Goal: Check status: Check status

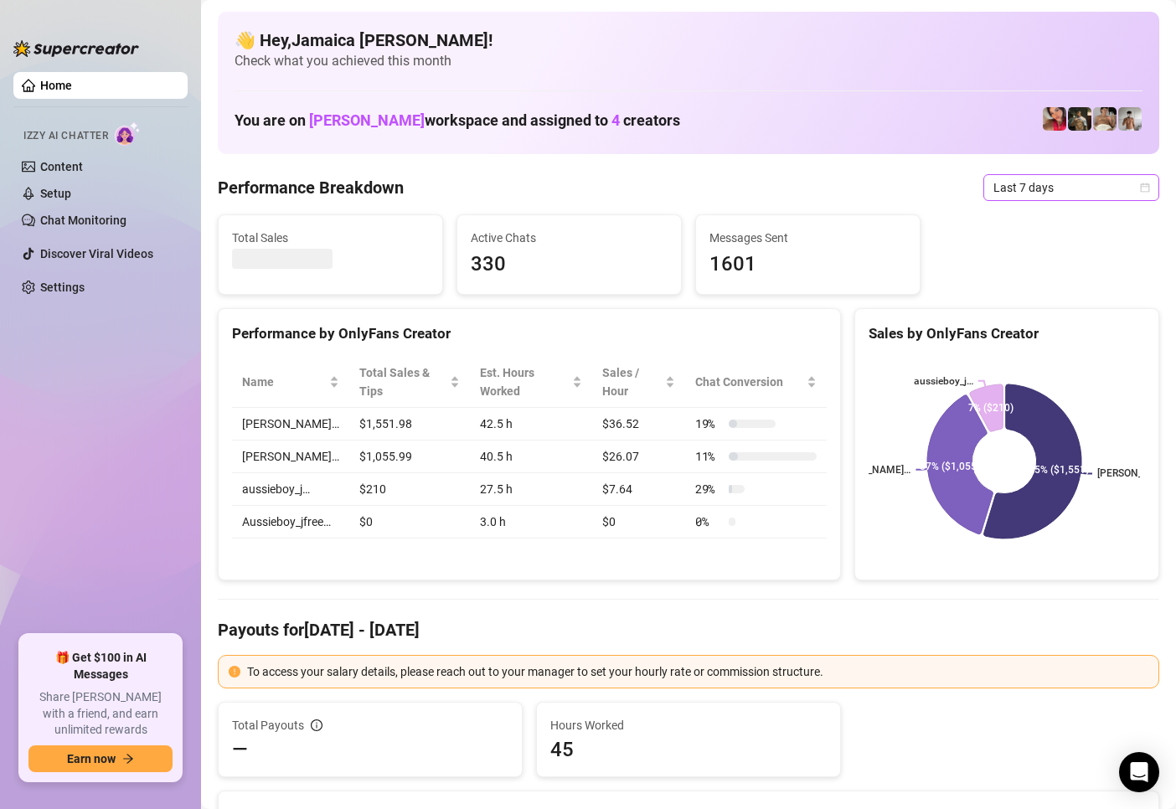
click at [1024, 195] on span "Last 7 days" at bounding box center [1071, 187] width 156 height 25
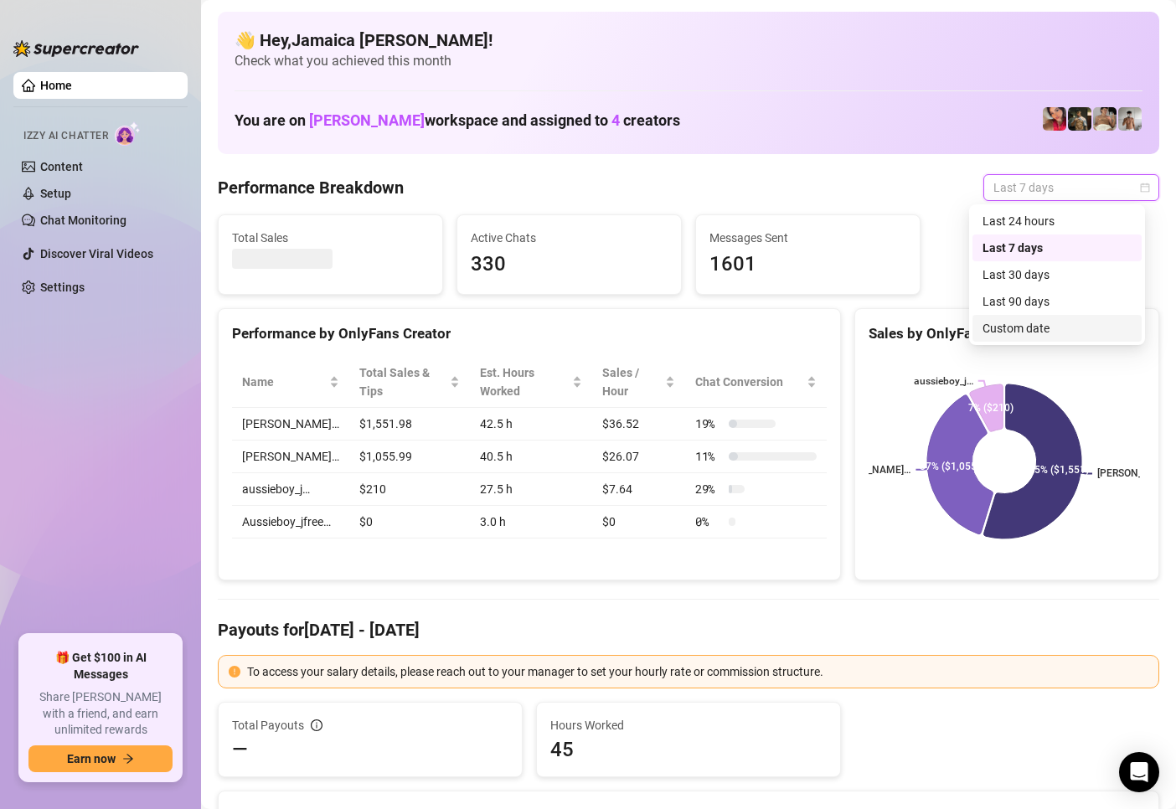
click at [1007, 324] on div "Custom date" at bounding box center [1056, 328] width 149 height 18
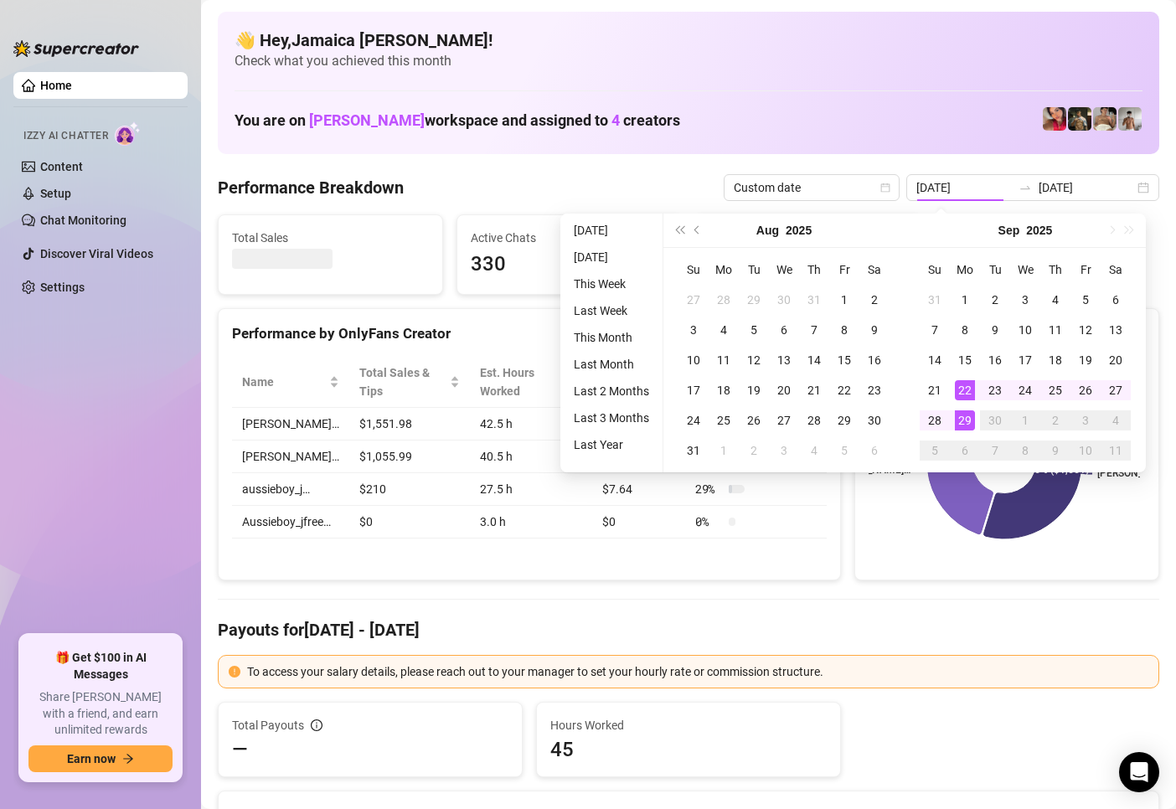
click at [616, 242] on ul "Today Yesterday This Week Last Week This Month Last Month Last 2 Months Last 3 …" at bounding box center [611, 343] width 103 height 259
type input "[DATE]"
click at [614, 231] on li "[DATE]" at bounding box center [611, 230] width 89 height 20
type input "[DATE]"
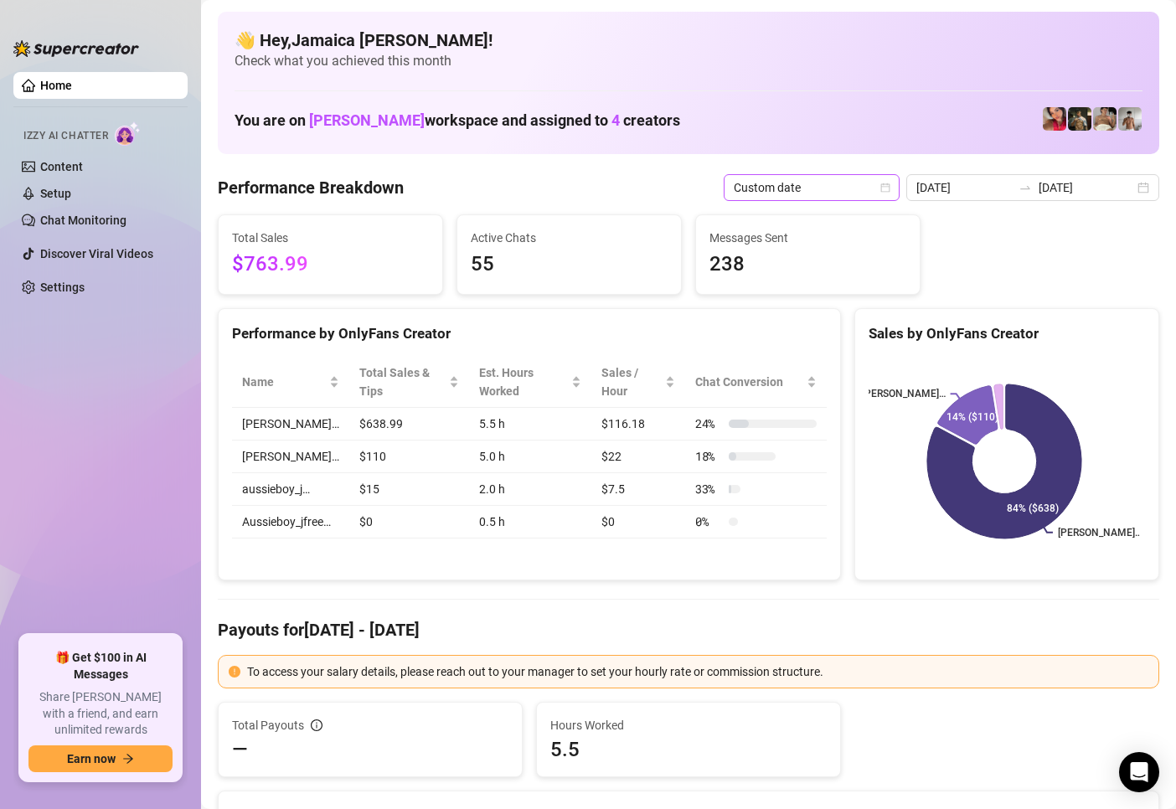
click at [850, 181] on span "Custom date" at bounding box center [812, 187] width 156 height 25
click at [811, 326] on div "Custom date" at bounding box center [815, 328] width 149 height 18
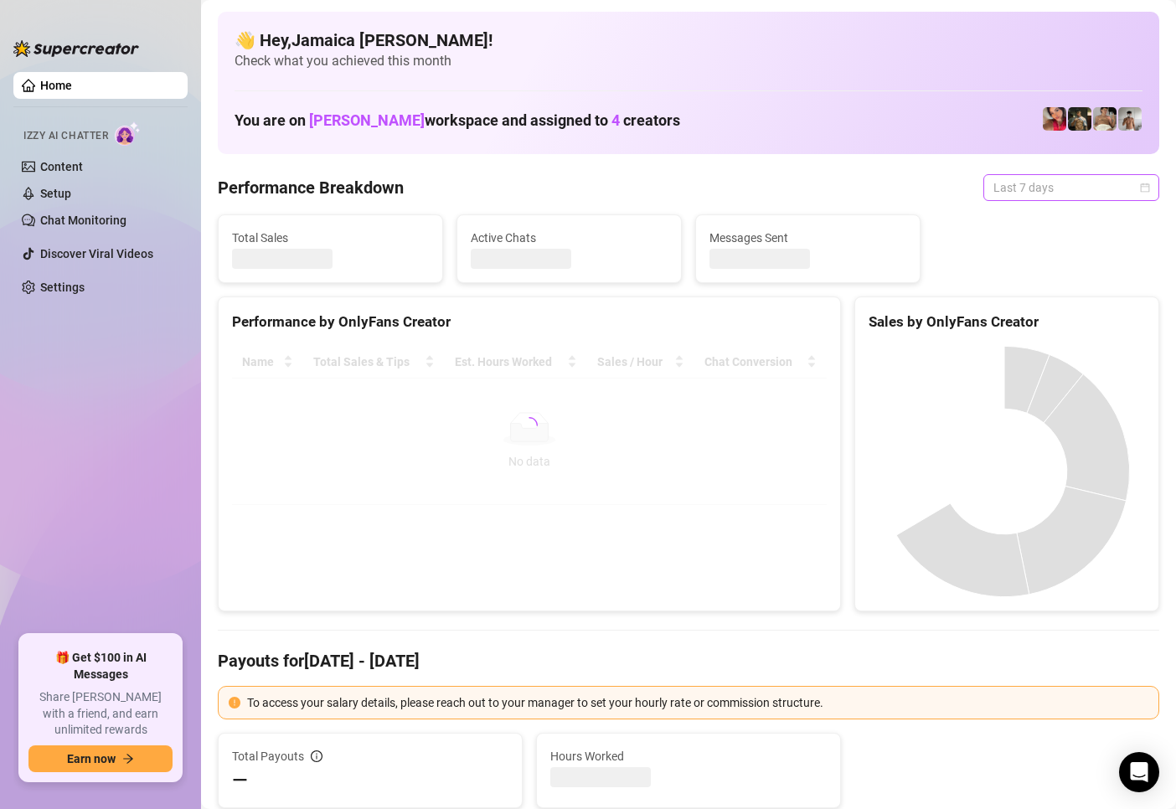
click at [1045, 193] on span "Last 7 days" at bounding box center [1071, 187] width 156 height 25
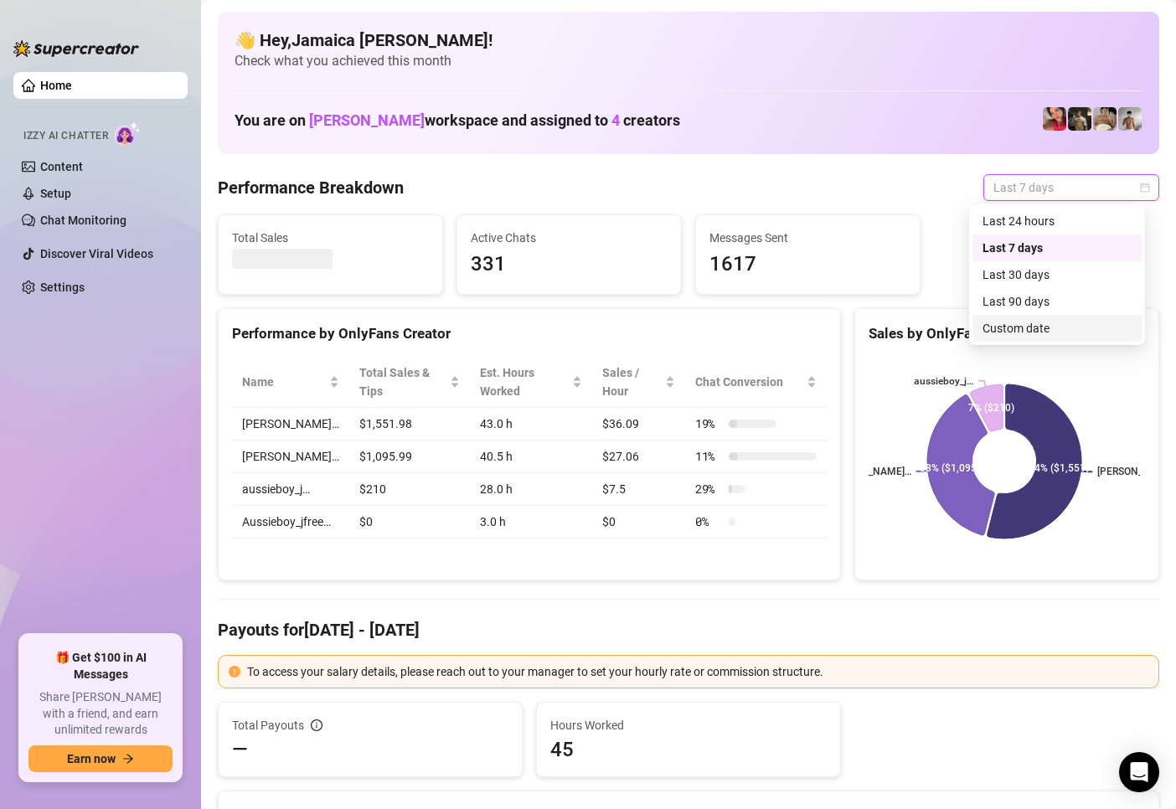
click at [1035, 331] on div "Custom date" at bounding box center [1056, 328] width 149 height 18
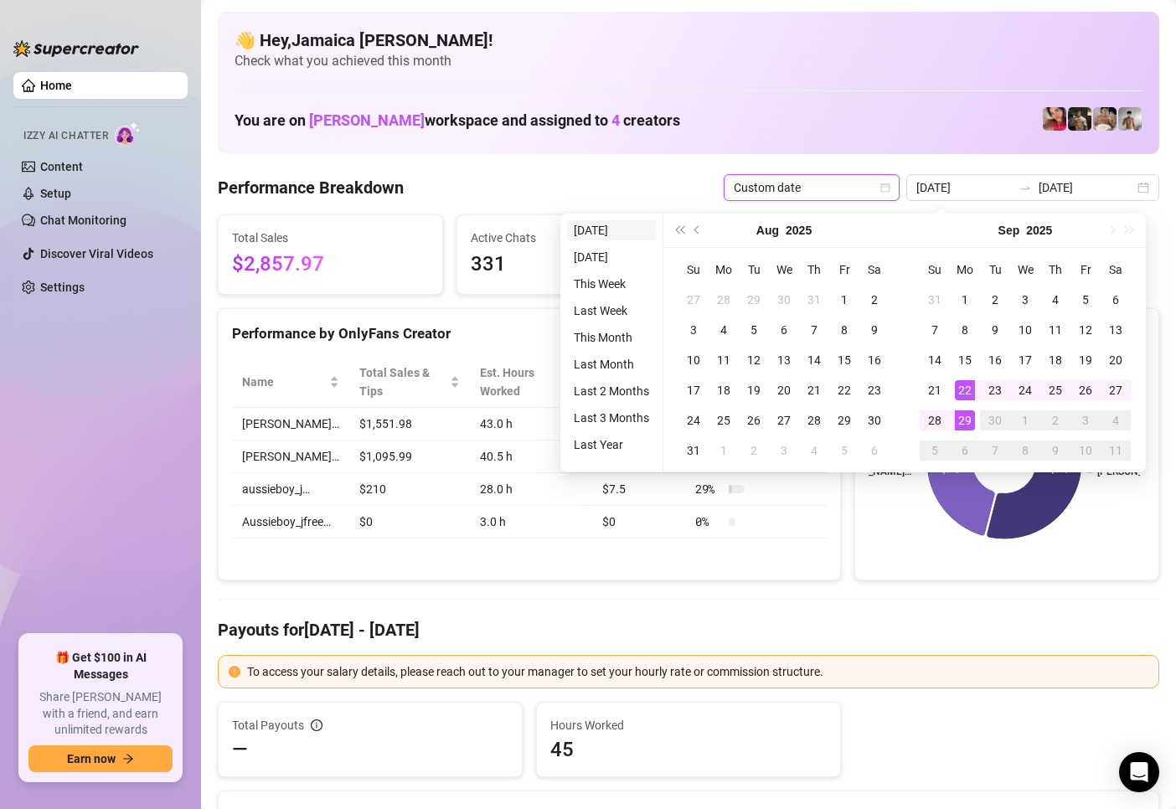
type input "[DATE]"
click at [615, 229] on li "[DATE]" at bounding box center [611, 230] width 89 height 20
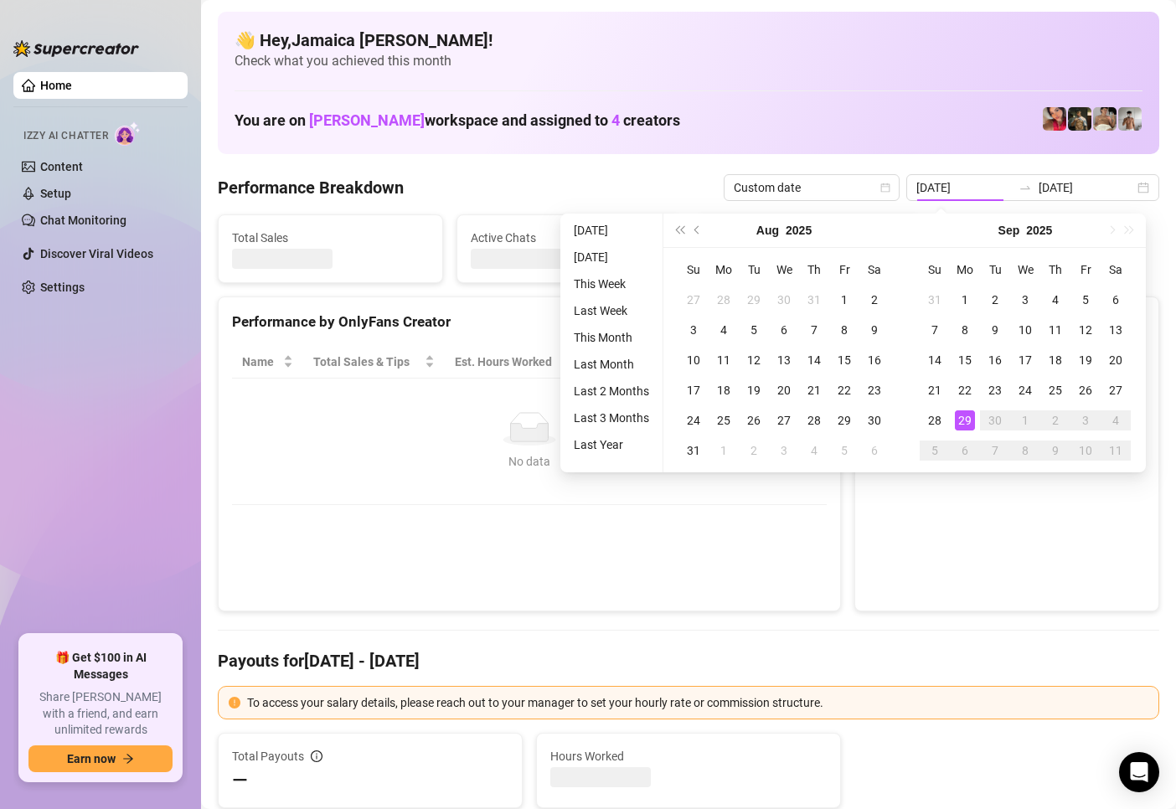
type input "[DATE]"
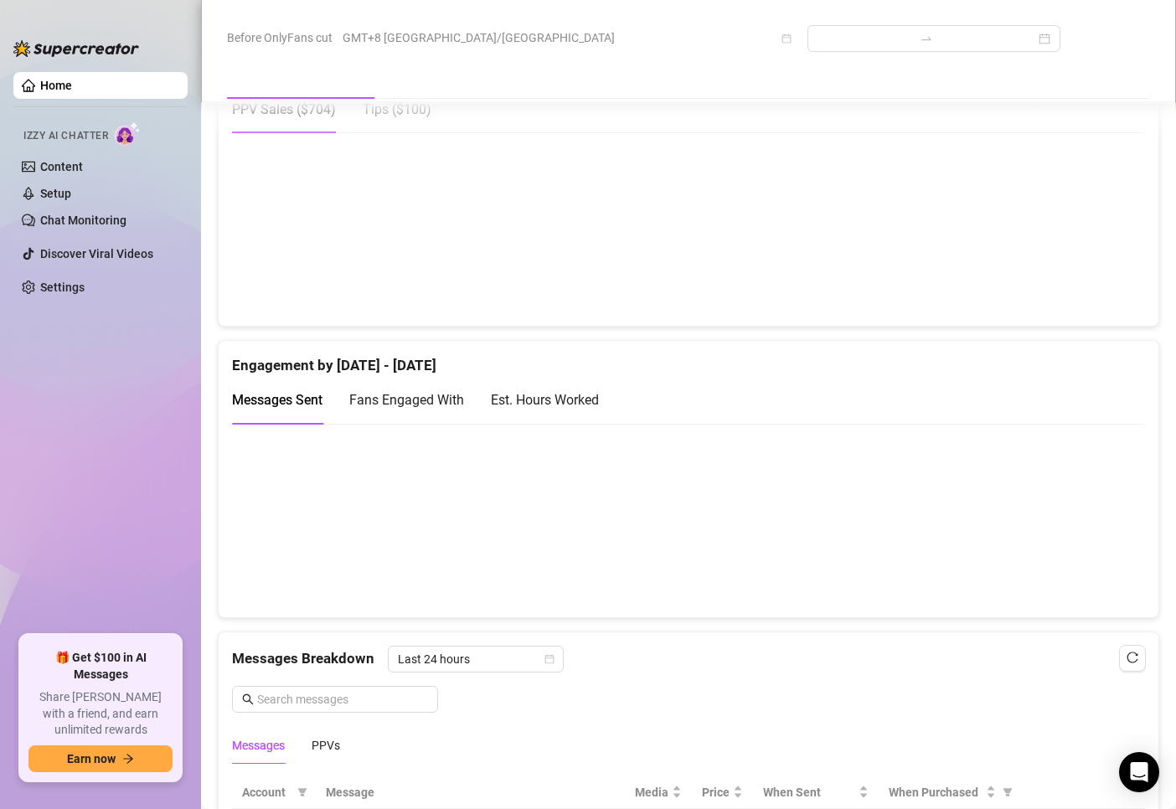
scroll to position [1340, 0]
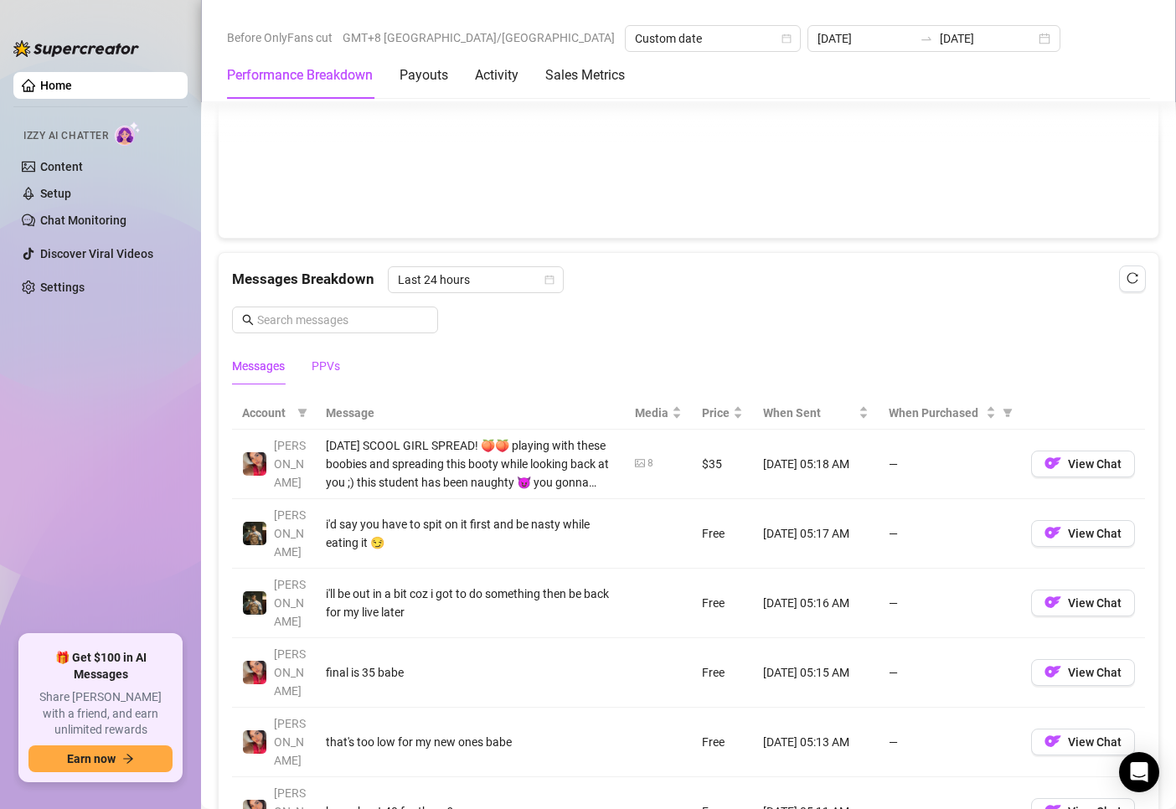
click at [324, 371] on div "PPVs" at bounding box center [326, 366] width 28 height 18
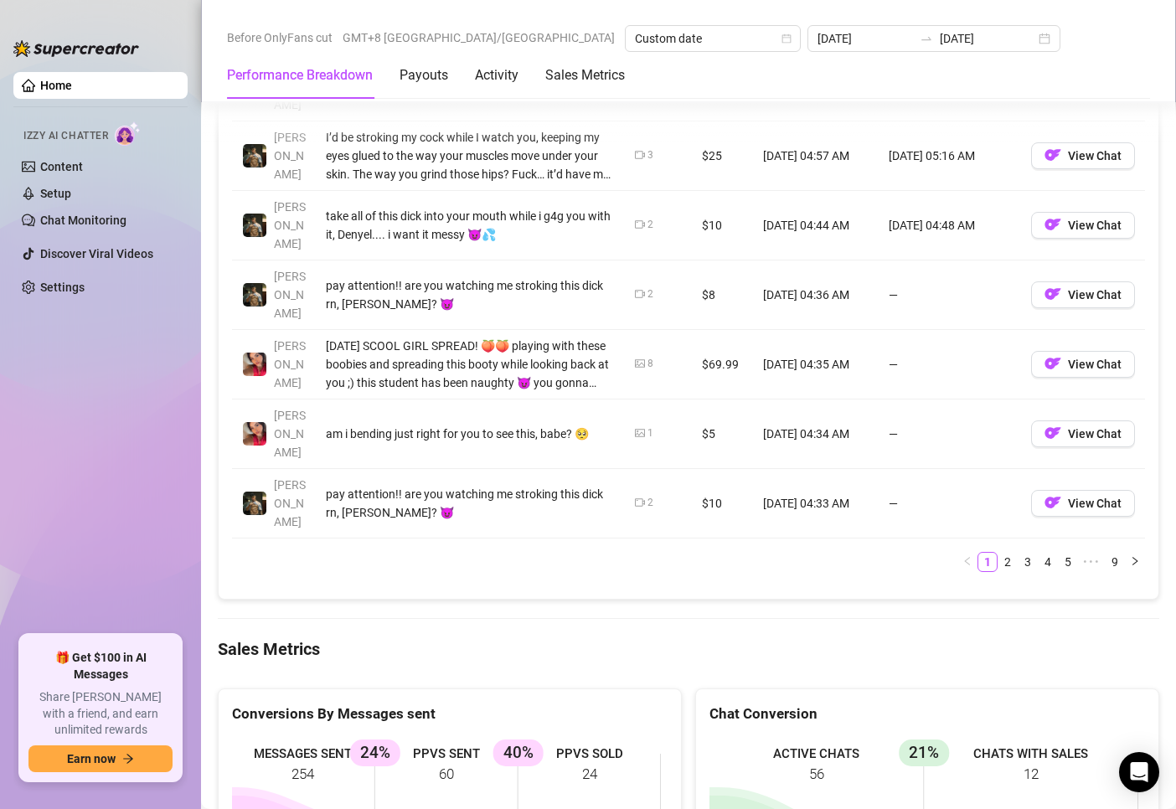
scroll to position [2010, 0]
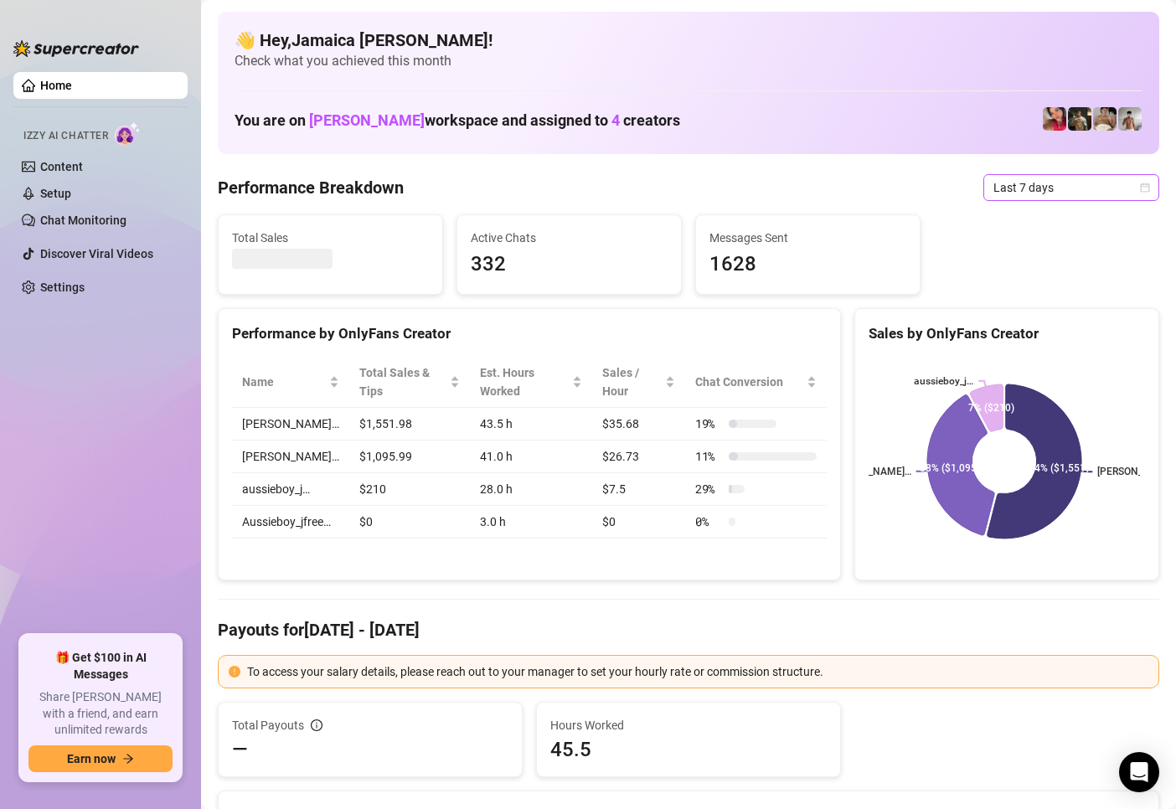
click at [1008, 192] on span "Last 7 days" at bounding box center [1071, 187] width 156 height 25
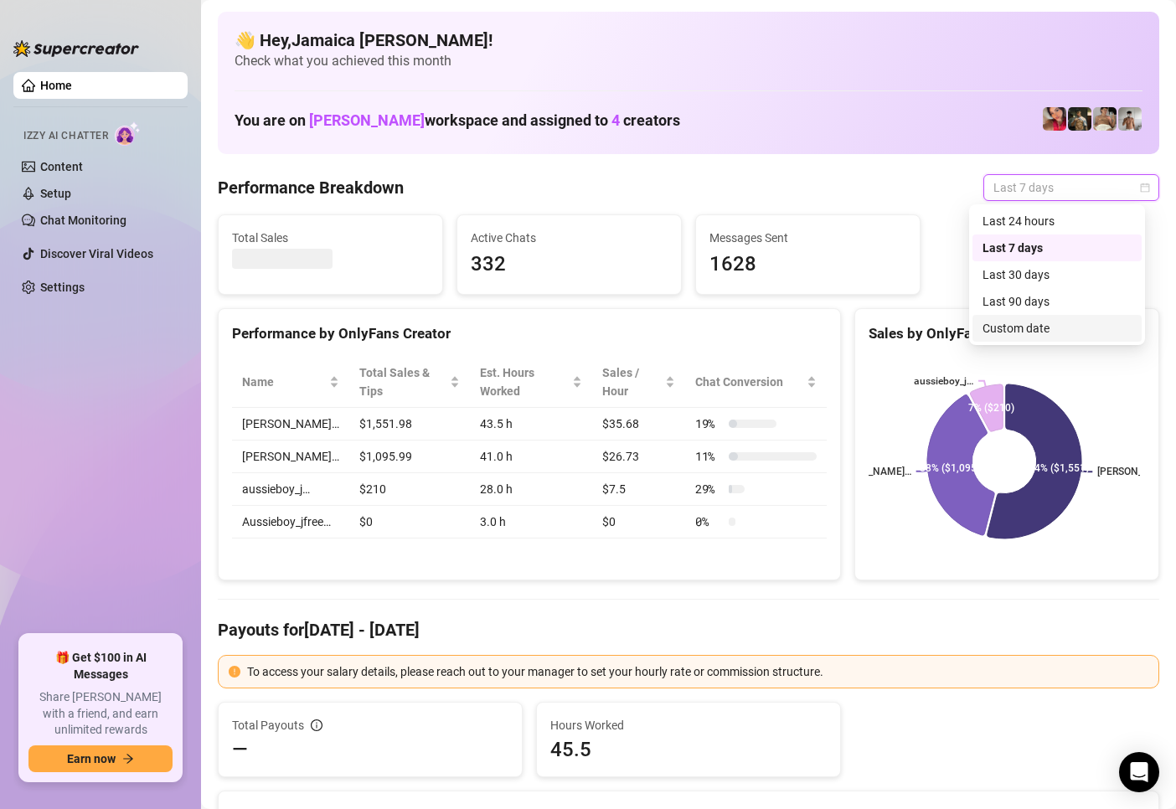
click at [1005, 332] on div "Custom date" at bounding box center [1056, 328] width 149 height 18
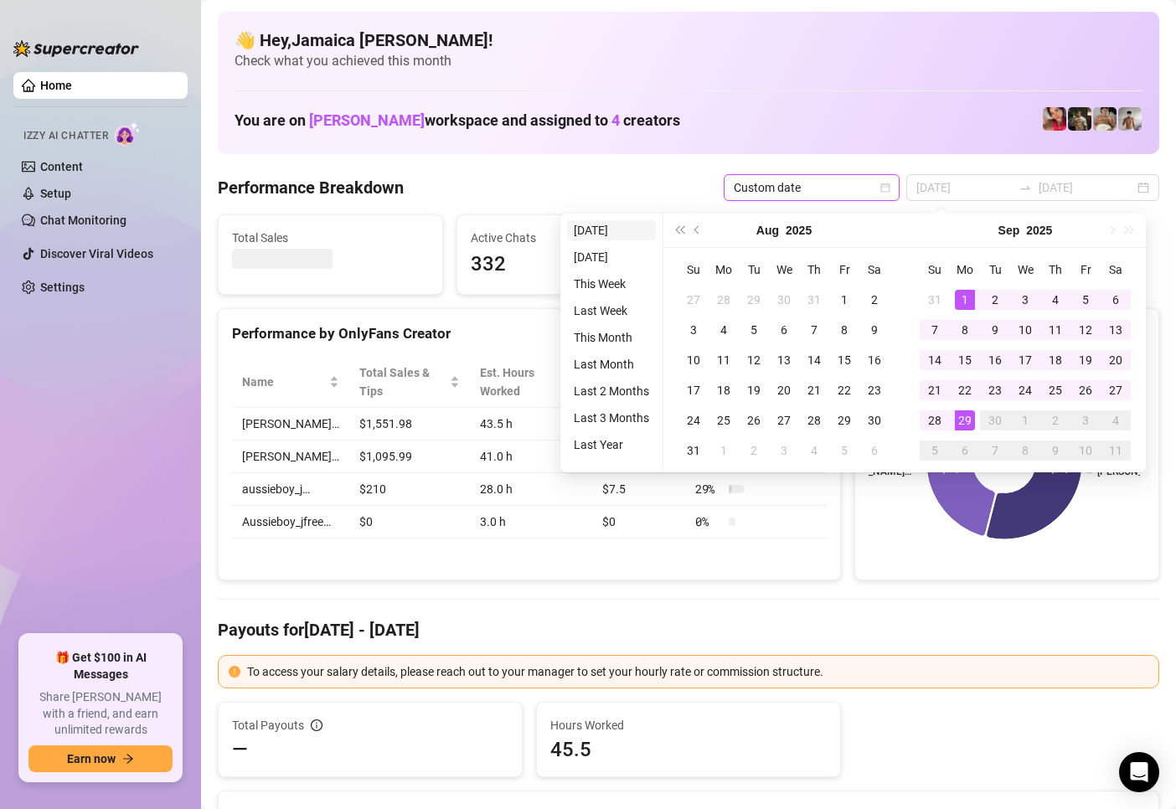
type input "[DATE]"
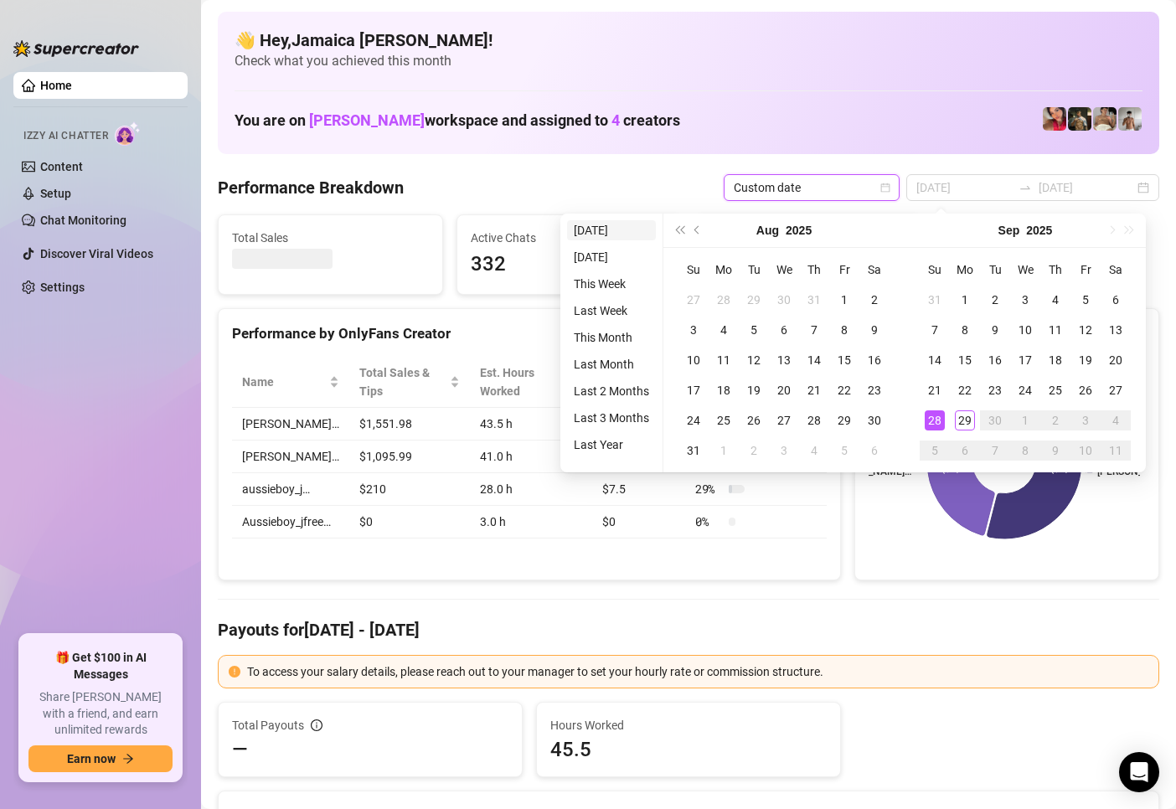
type input "[DATE]"
click at [605, 226] on li "[DATE]" at bounding box center [611, 230] width 89 height 20
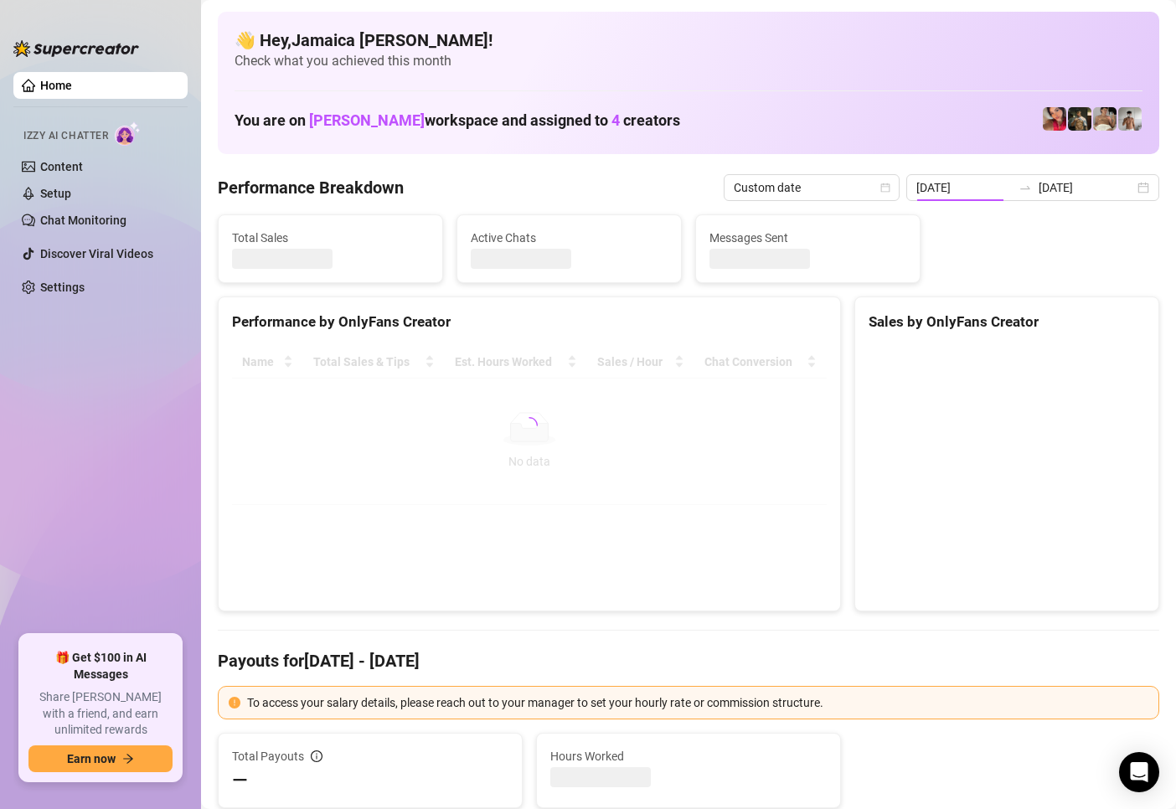
type input "[DATE]"
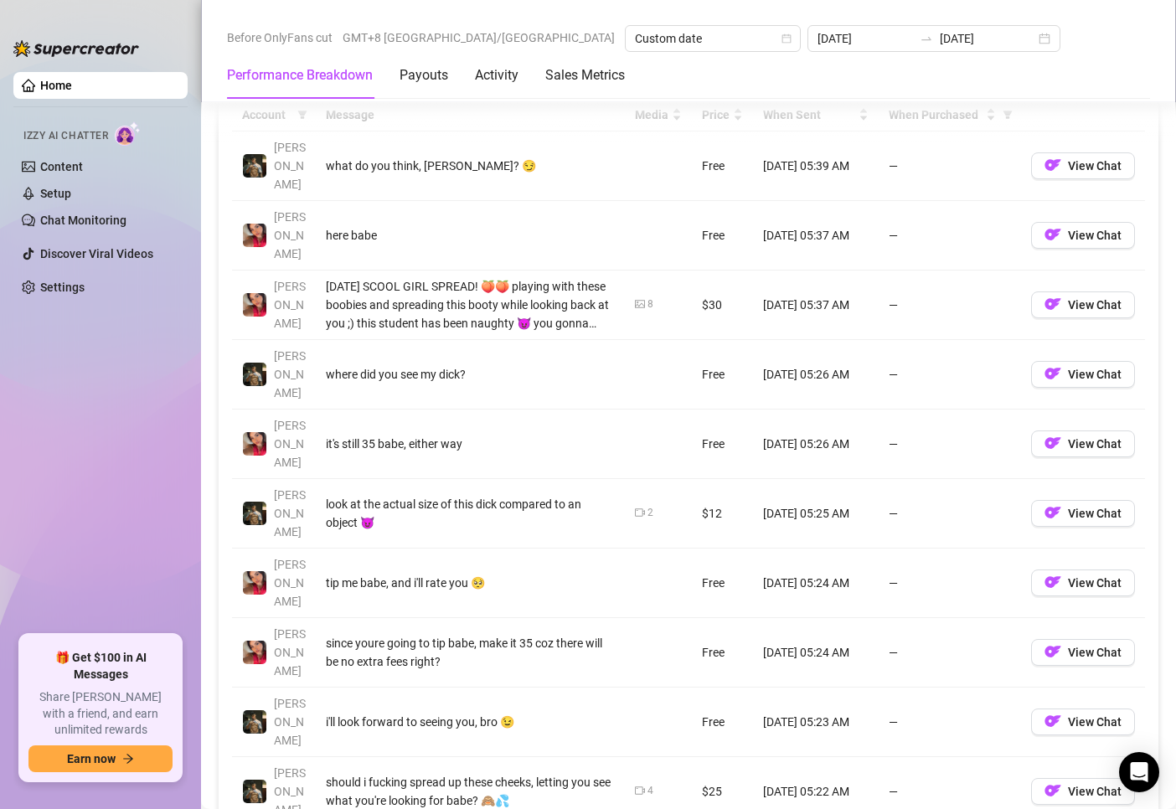
scroll to position [1507, 0]
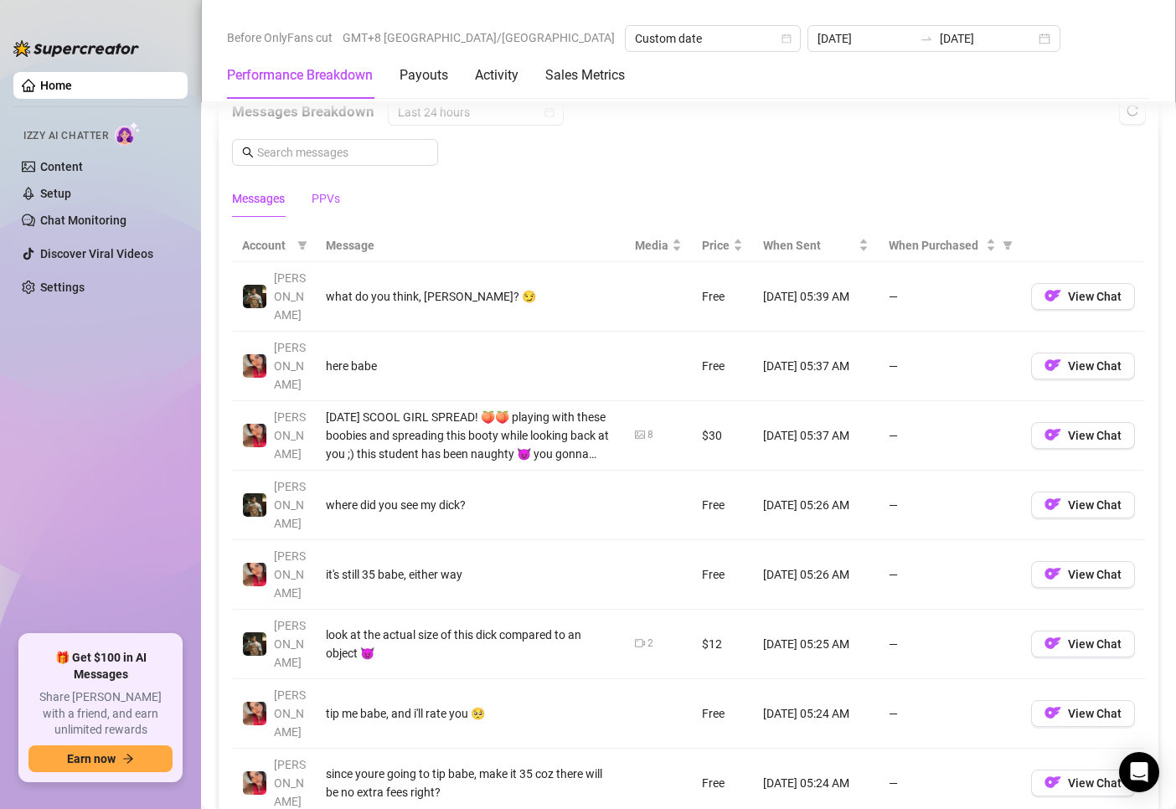
click at [333, 198] on div "PPVs" at bounding box center [326, 198] width 28 height 18
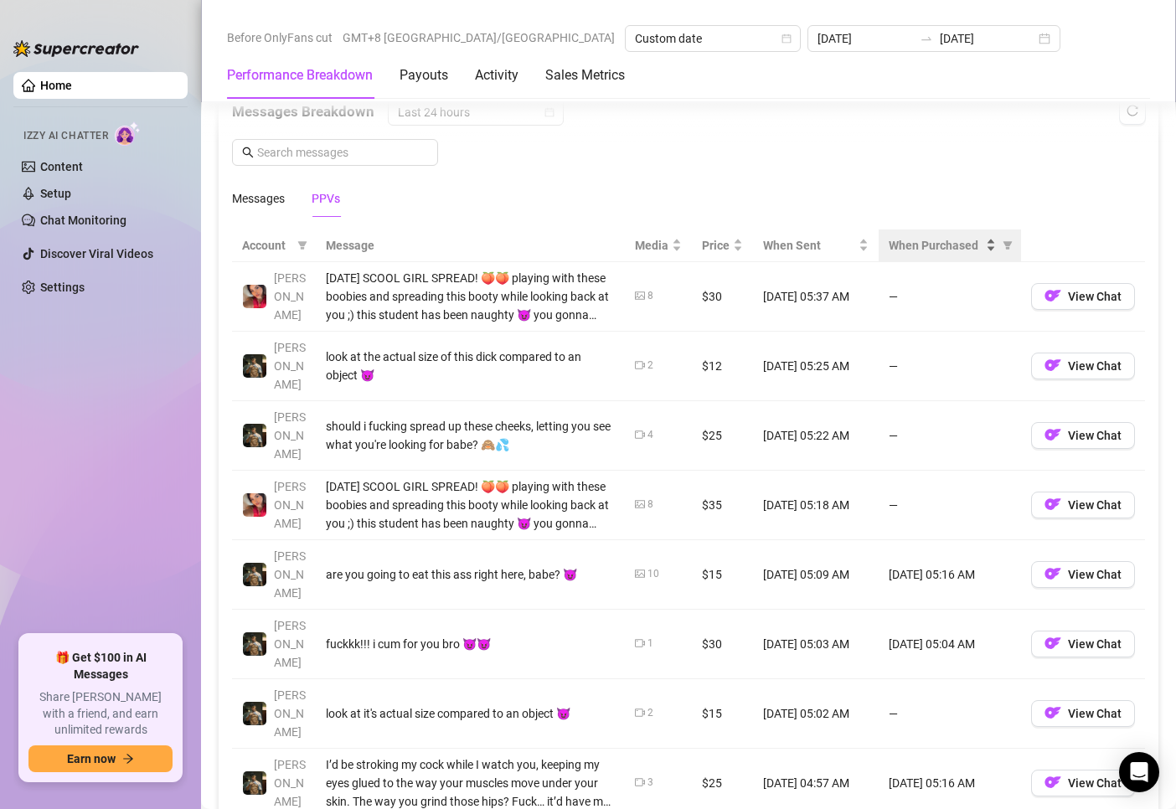
click at [920, 240] on span "When Purchased" at bounding box center [936, 245] width 94 height 18
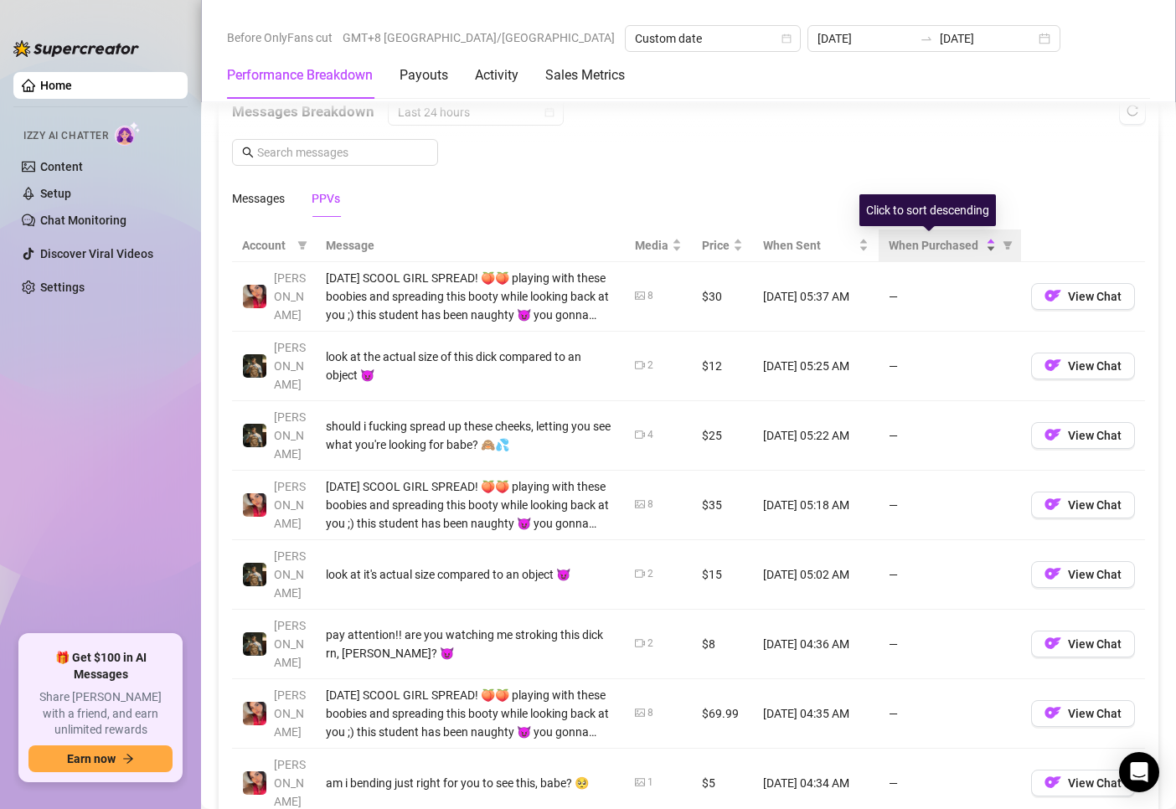
click at [919, 240] on span "When Purchased" at bounding box center [936, 245] width 94 height 18
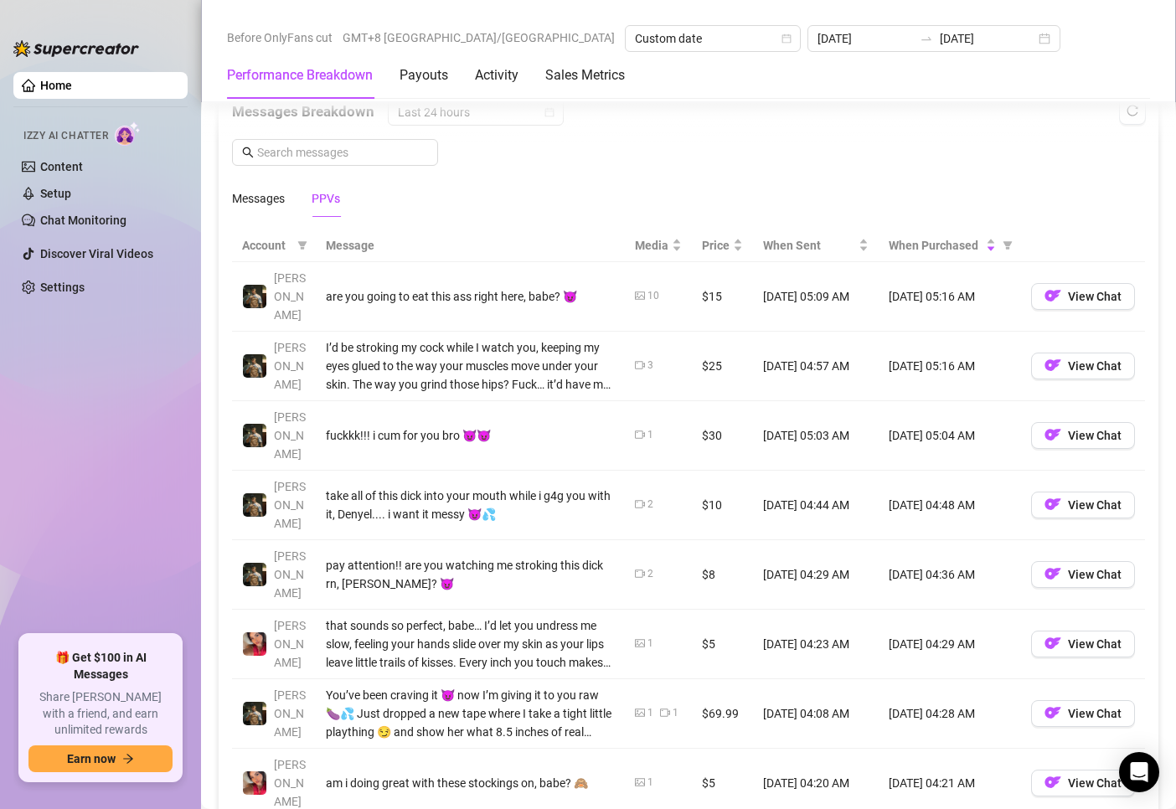
scroll to position [1591, 0]
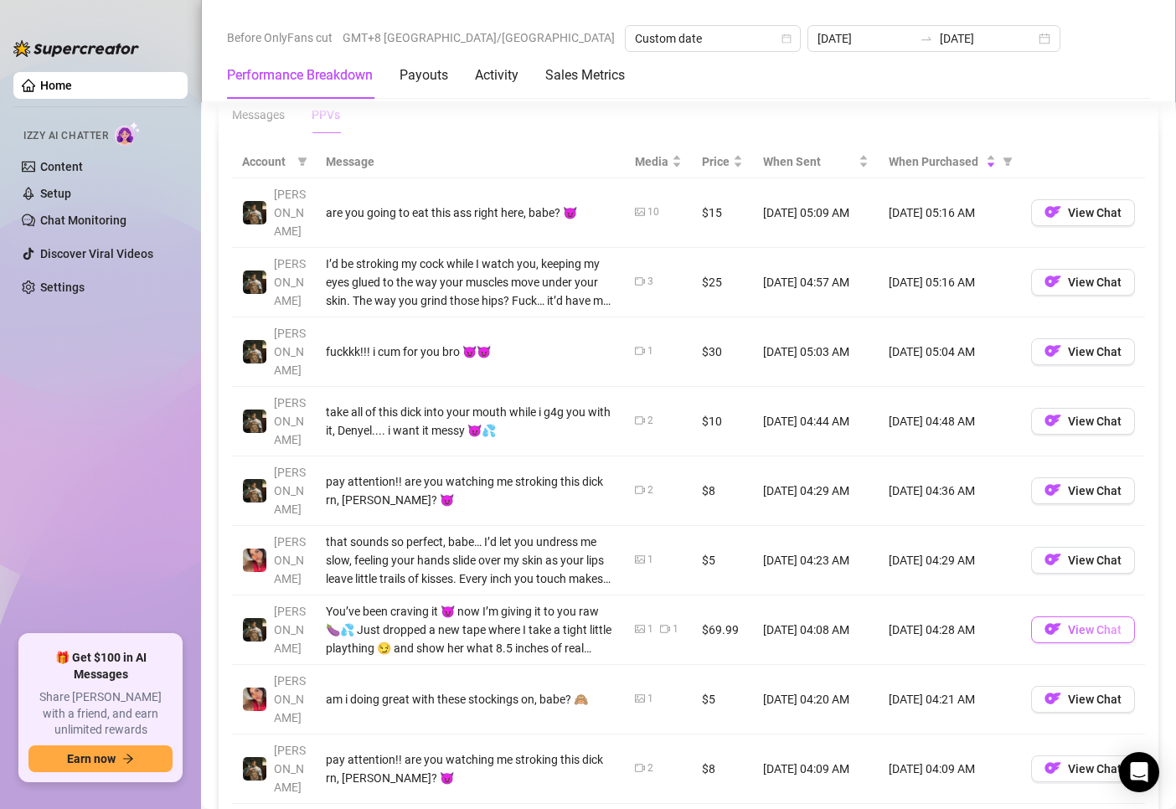
drag, startPoint x: 1062, startPoint y: 537, endPoint x: 1038, endPoint y: 542, distance: 24.0
click at [1044, 621] on img "button" at bounding box center [1052, 629] width 17 height 17
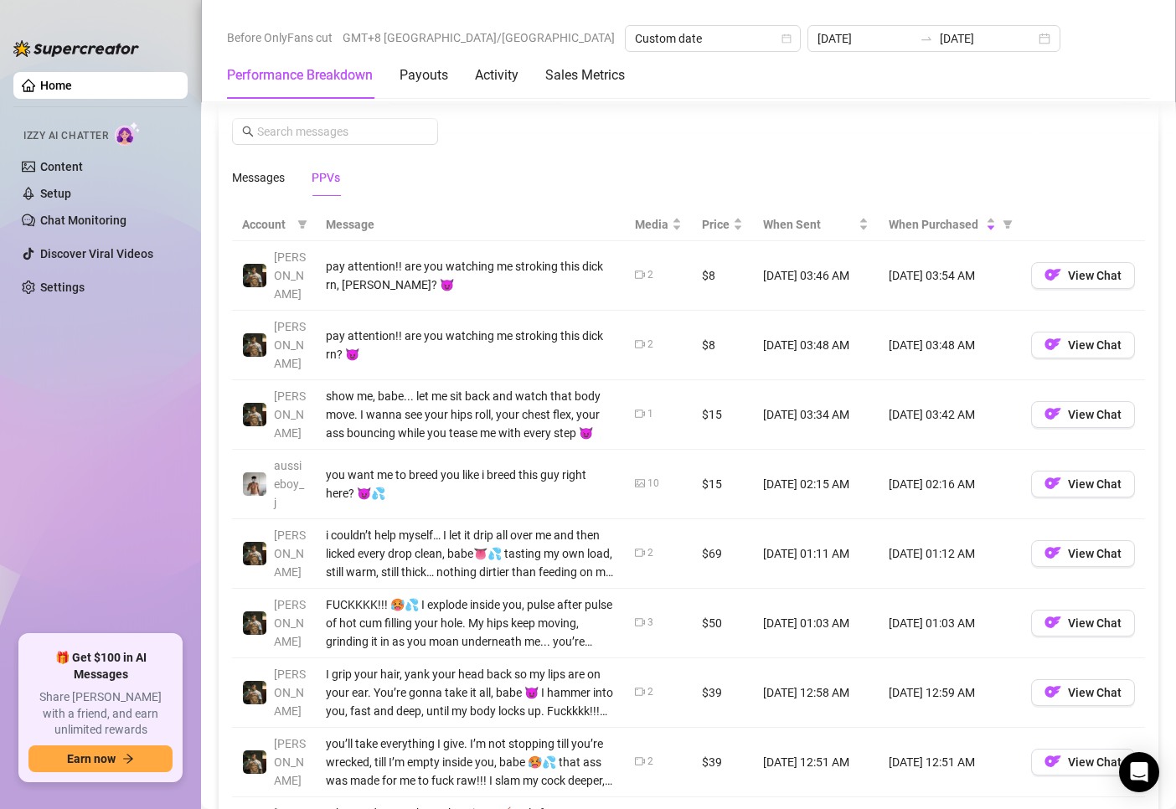
scroll to position [1424, 0]
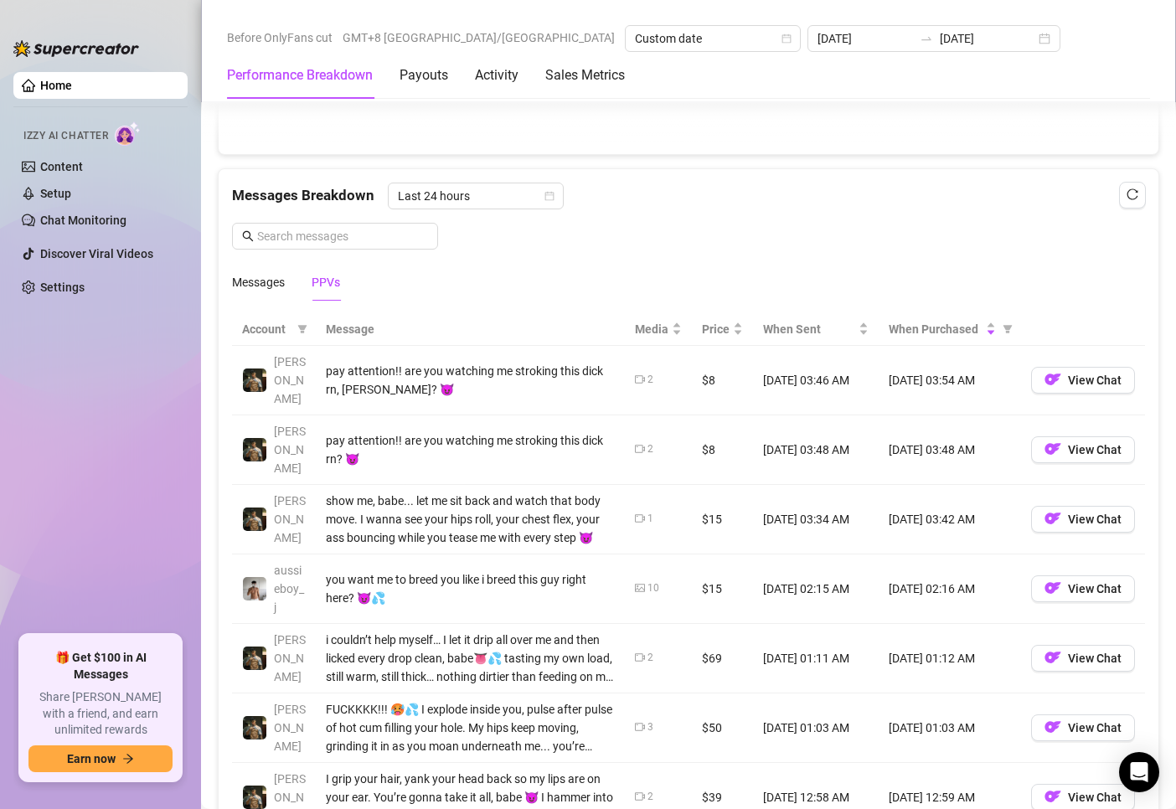
click at [358, 326] on th "Message" at bounding box center [470, 329] width 309 height 33
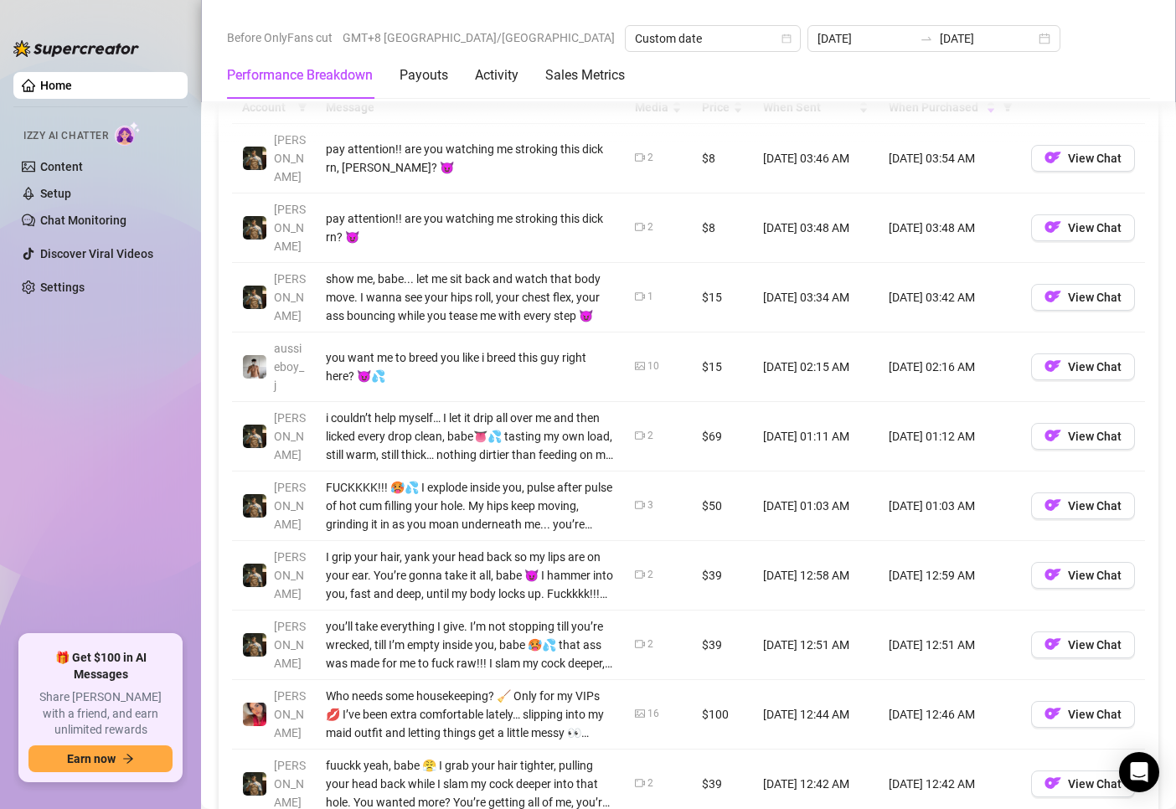
scroll to position [1675, 0]
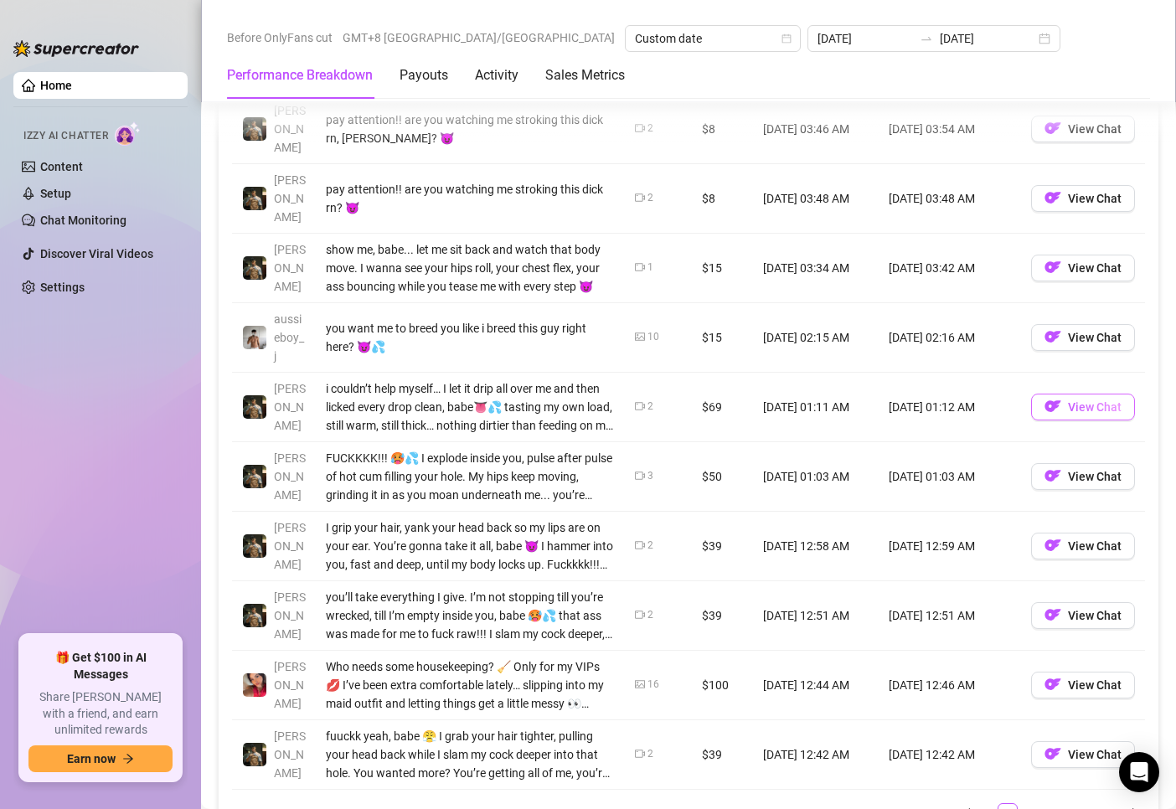
click at [1069, 400] on span "View Chat" at bounding box center [1095, 406] width 54 height 13
click at [1069, 470] on span "View Chat" at bounding box center [1095, 476] width 54 height 13
click at [1073, 678] on span "View Chat" at bounding box center [1095, 684] width 54 height 13
click at [1020, 804] on link "3" at bounding box center [1027, 813] width 18 height 18
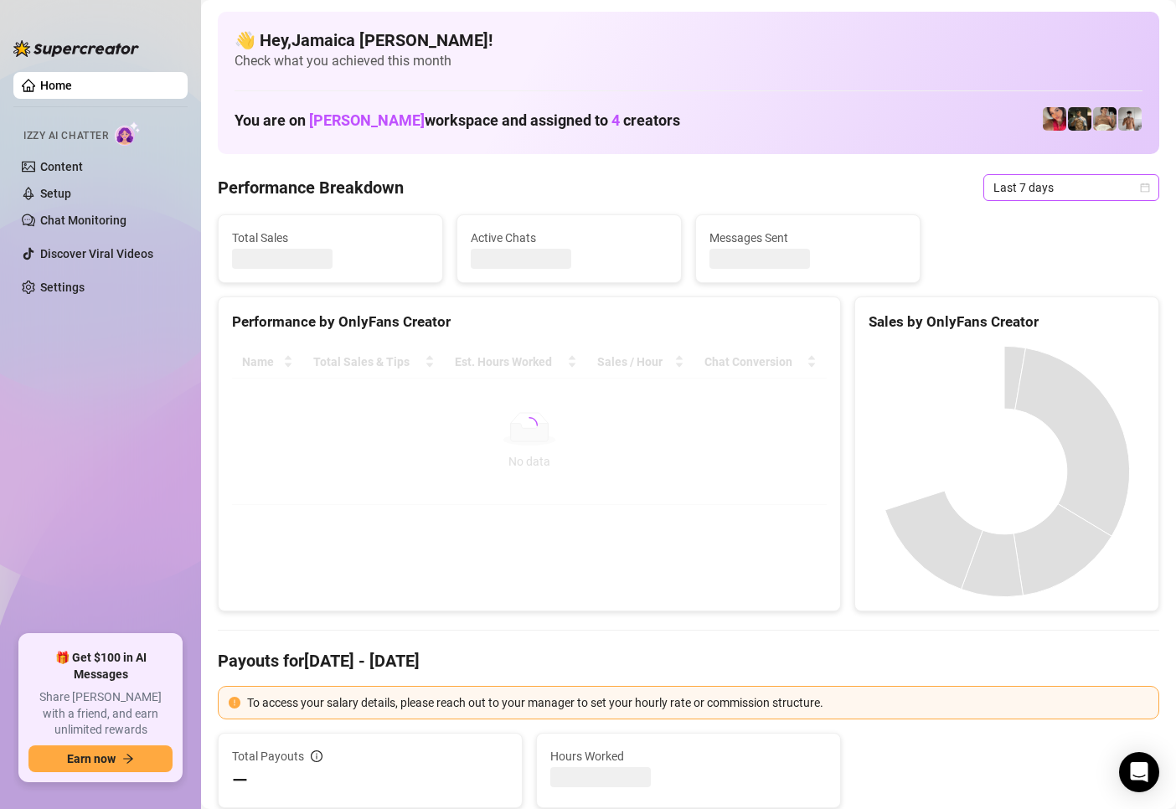
click at [1031, 183] on span "Last 7 days" at bounding box center [1071, 187] width 156 height 25
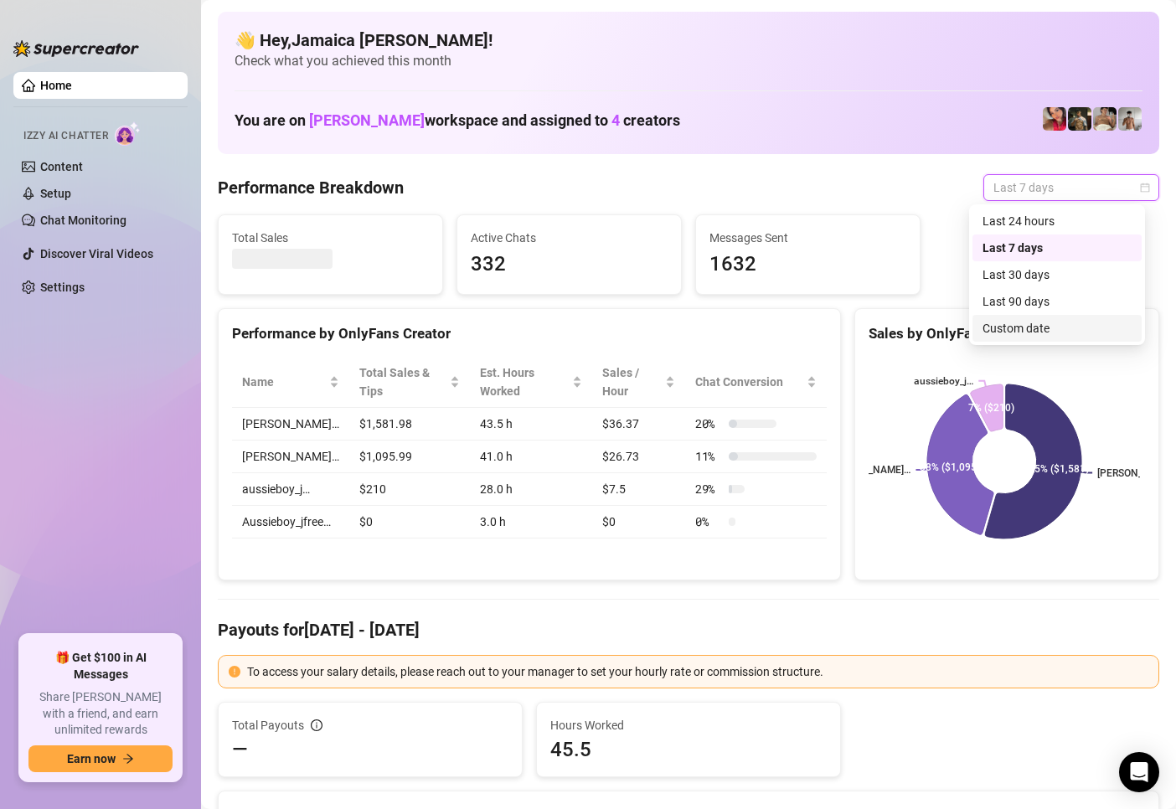
click at [1018, 331] on div "Custom date" at bounding box center [1056, 328] width 149 height 18
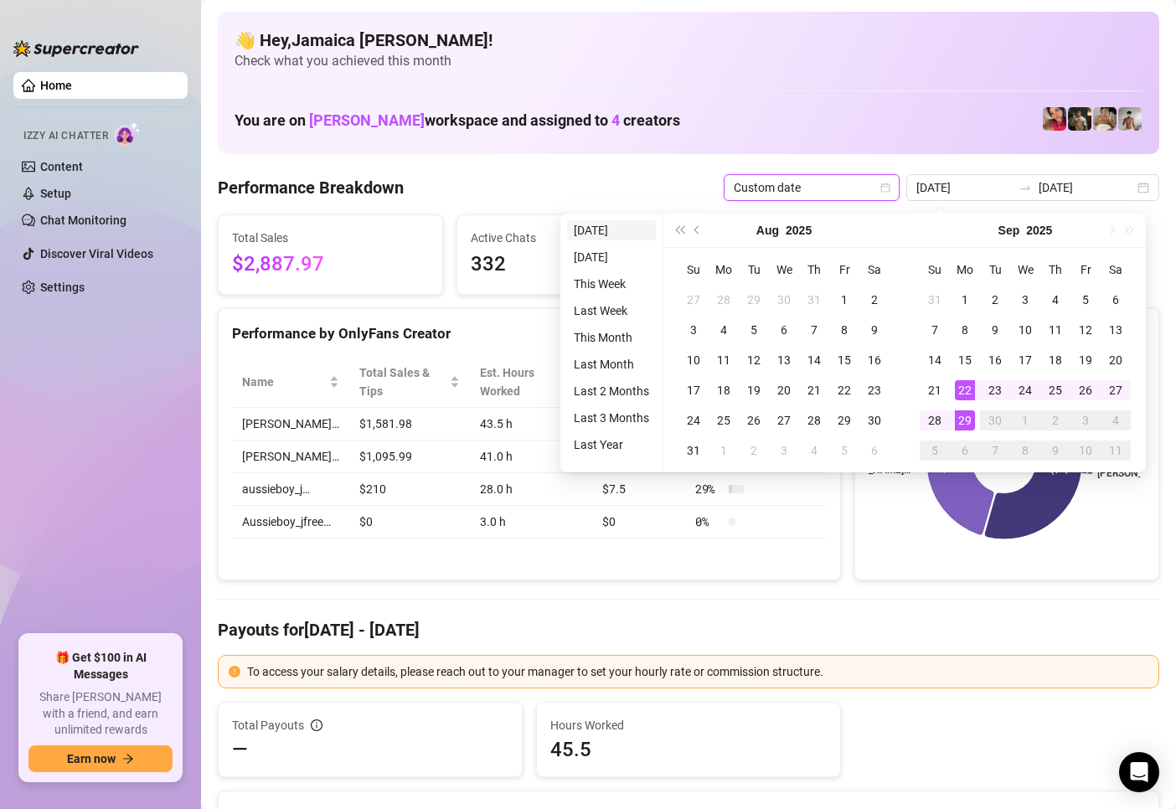
type input "2025-09-28"
type input "[DATE]"
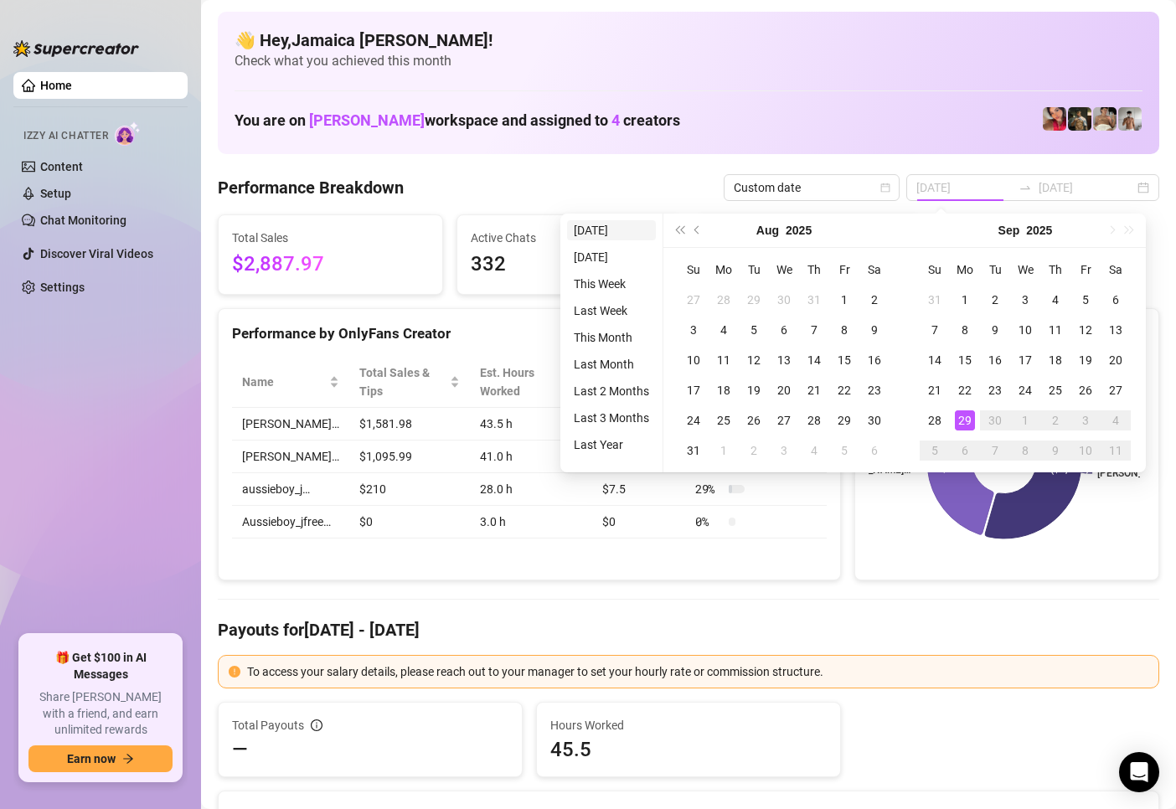
click at [616, 236] on li "[DATE]" at bounding box center [611, 230] width 89 height 20
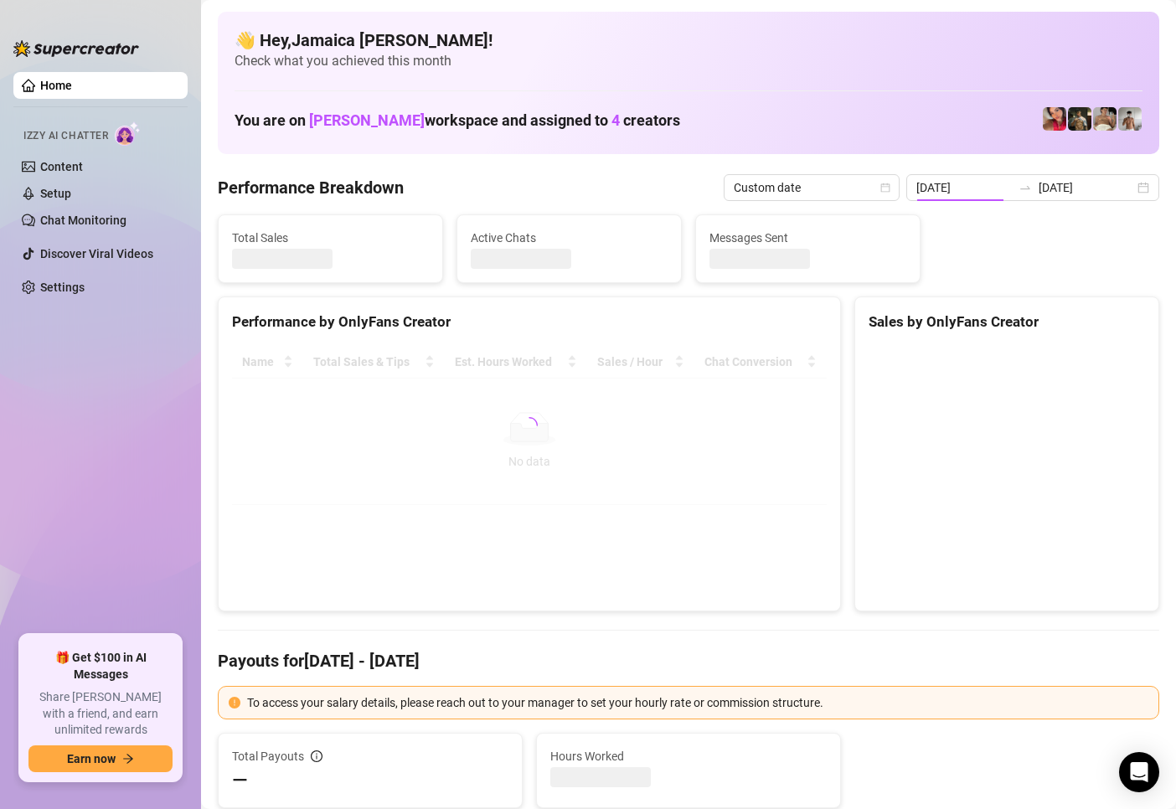
type input "[DATE]"
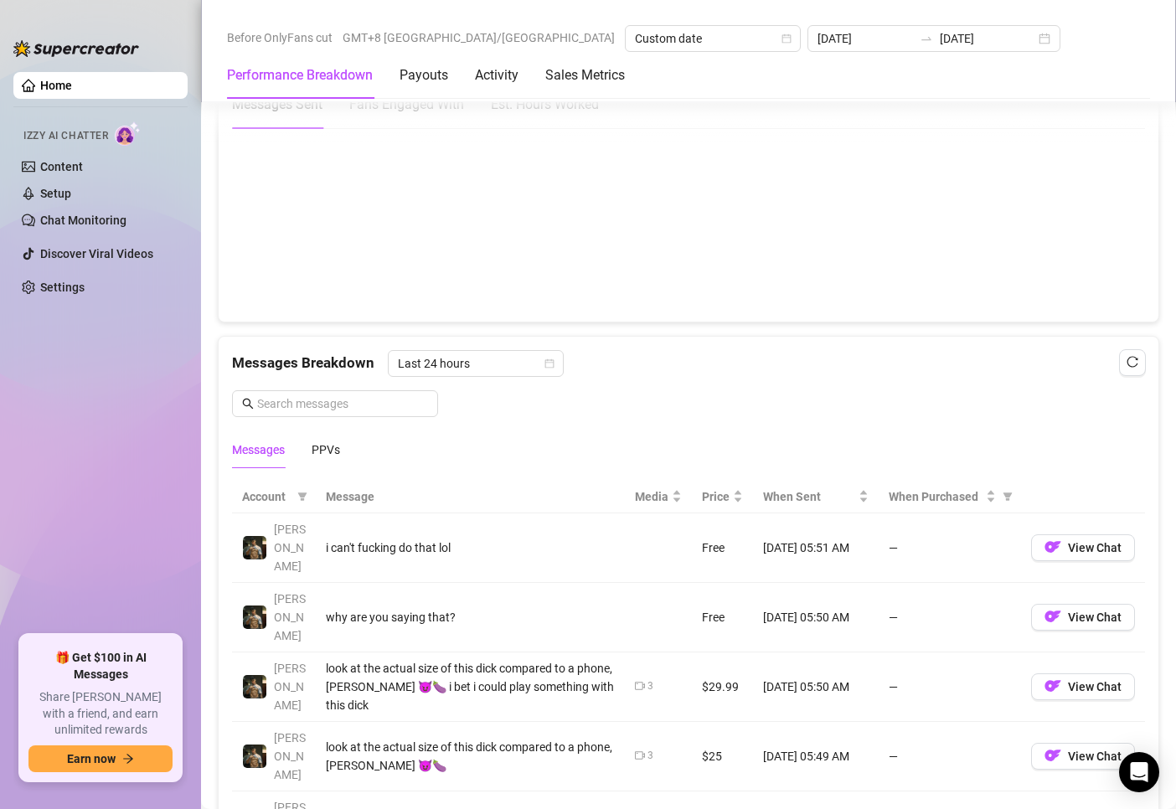
scroll to position [1424, 0]
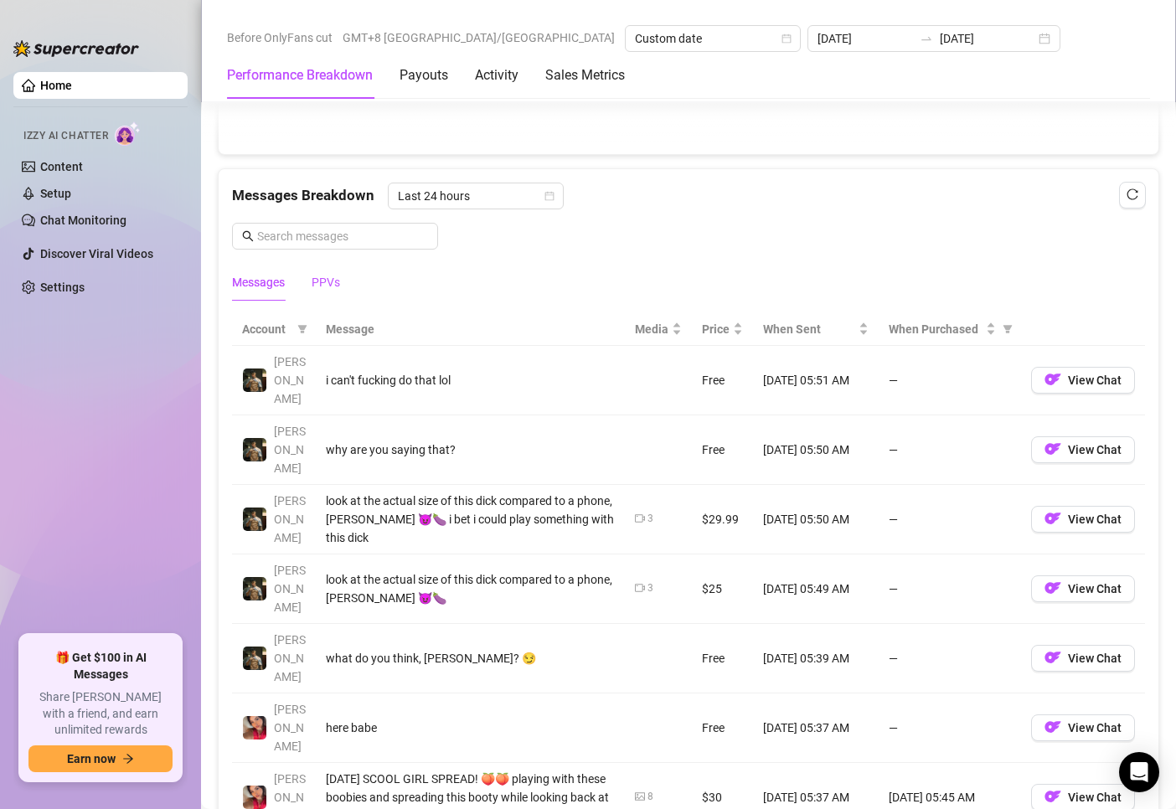
click at [319, 286] on div "PPVs" at bounding box center [326, 282] width 28 height 18
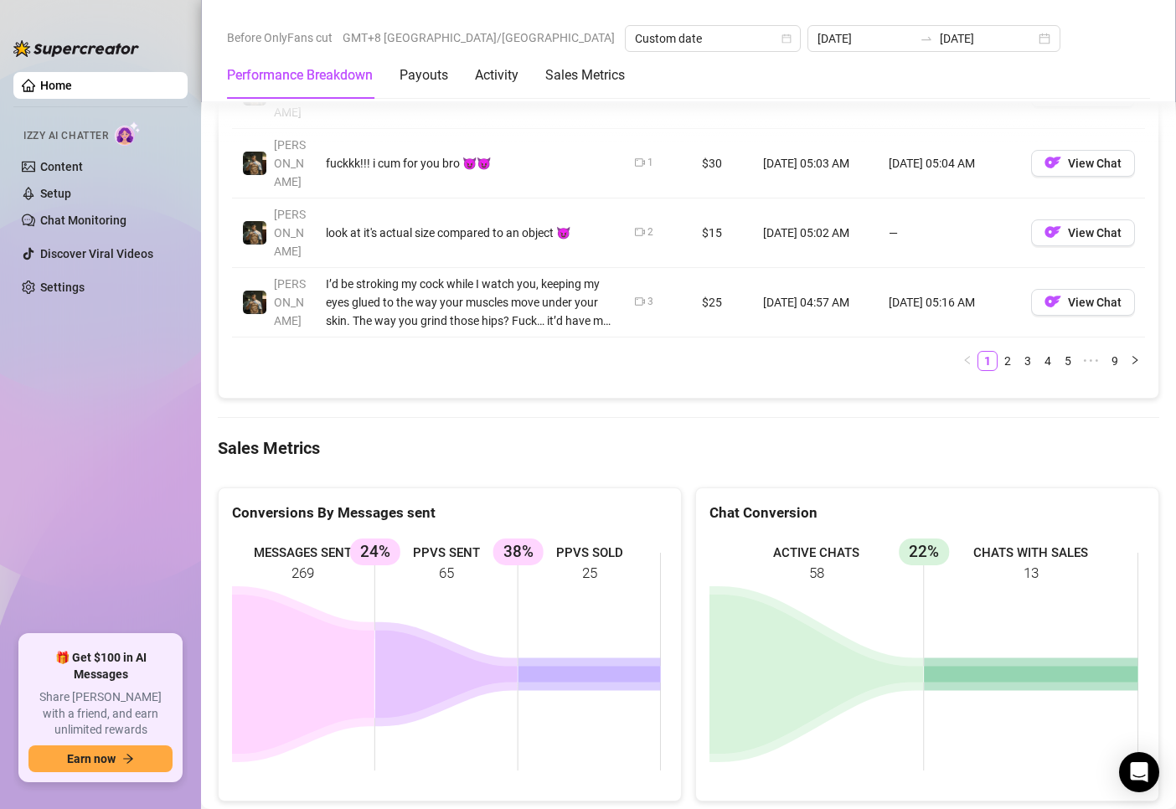
scroll to position [2177, 0]
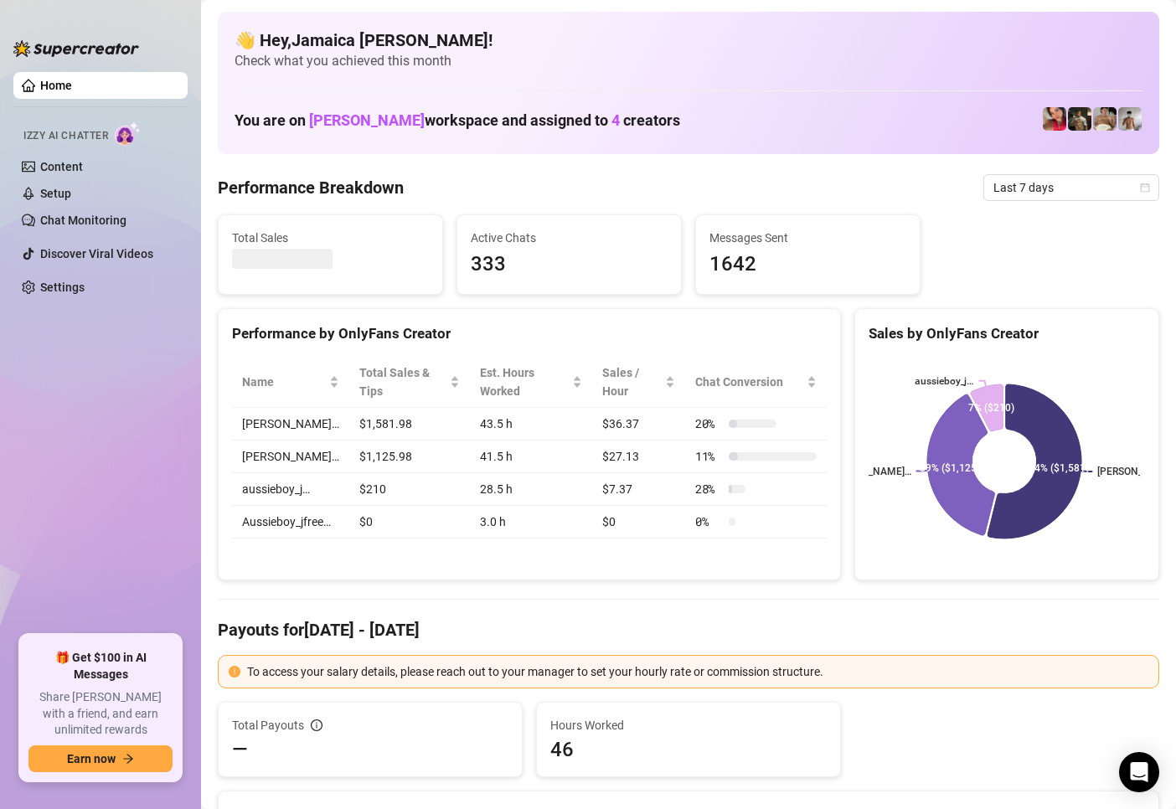
click at [614, 191] on div "Performance Breakdown Last 7 days" at bounding box center [688, 187] width 941 height 27
click at [995, 190] on span "Last 7 days" at bounding box center [1071, 187] width 156 height 25
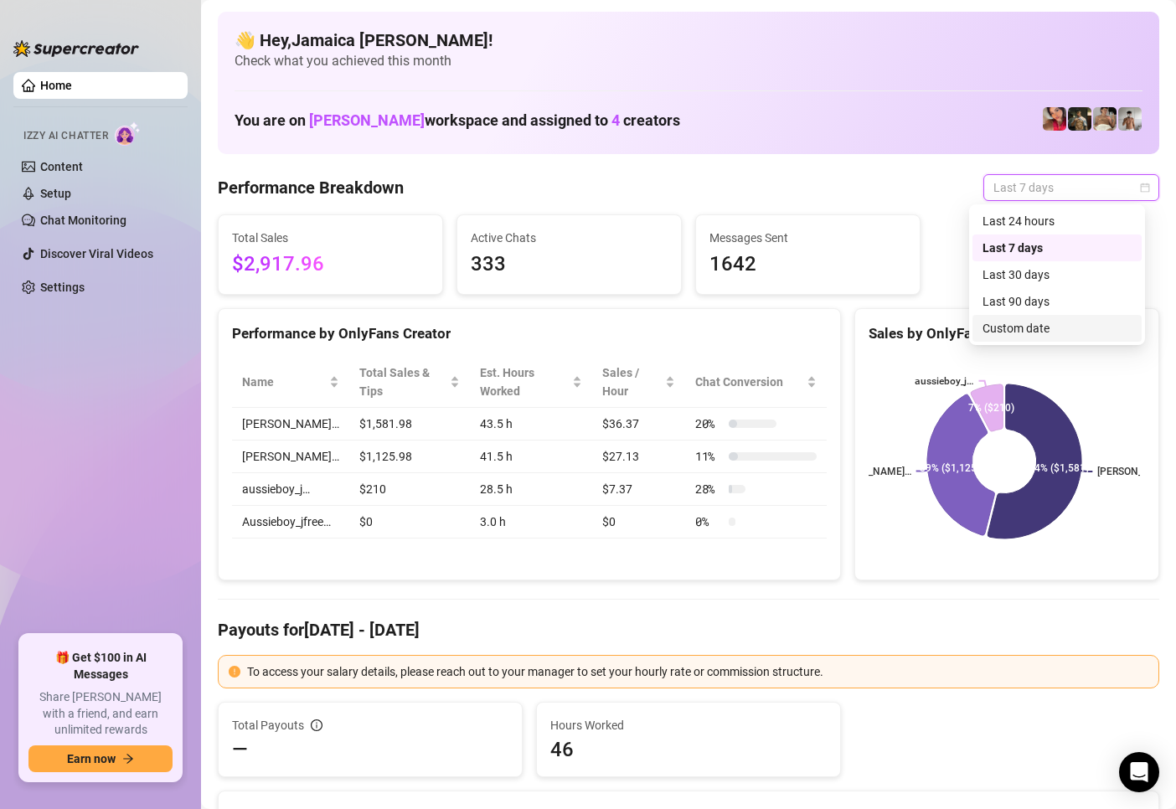
click at [1009, 325] on div "Custom date" at bounding box center [1056, 328] width 149 height 18
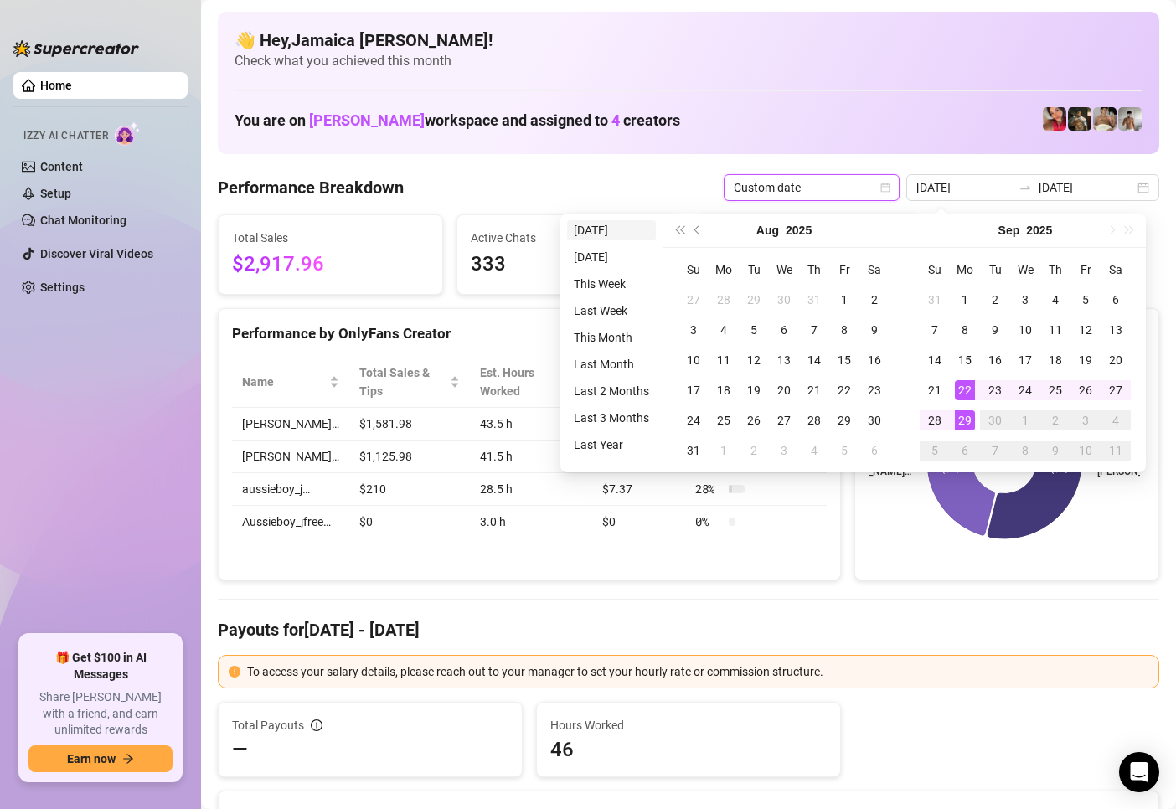
type input "[DATE]"
click at [576, 232] on li "[DATE]" at bounding box center [611, 230] width 89 height 20
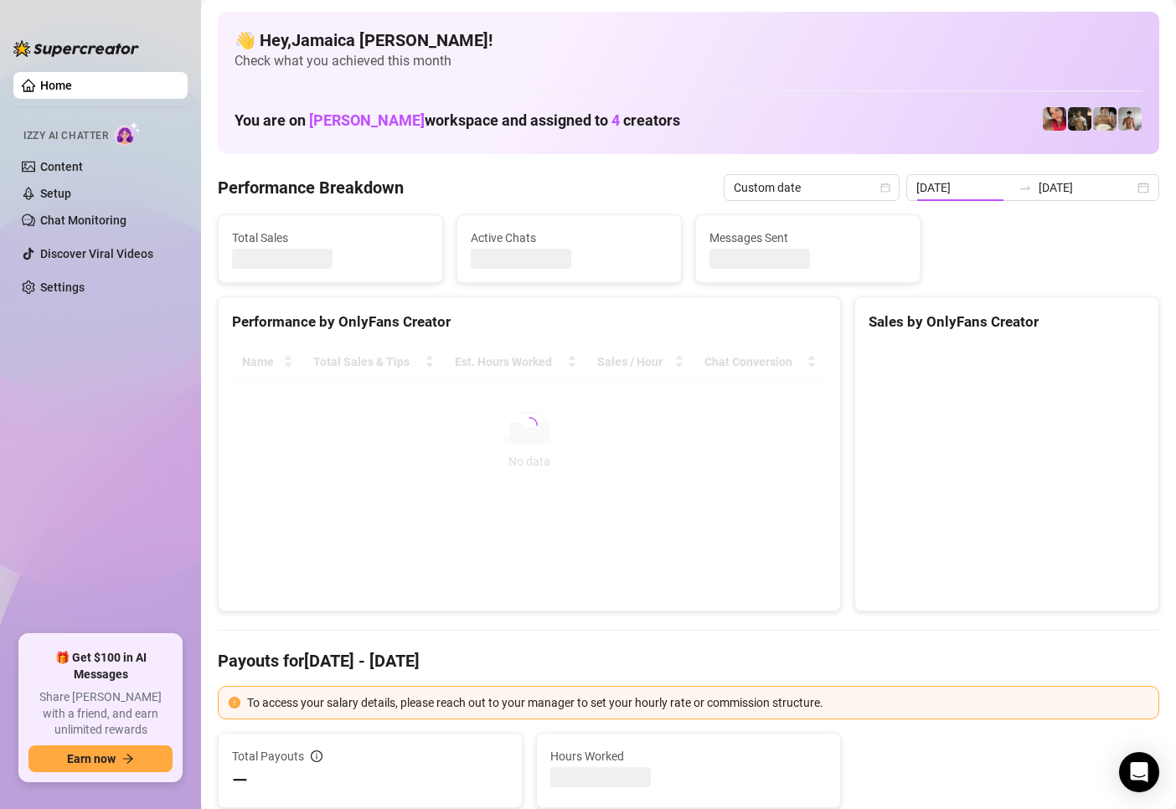
type input "[DATE]"
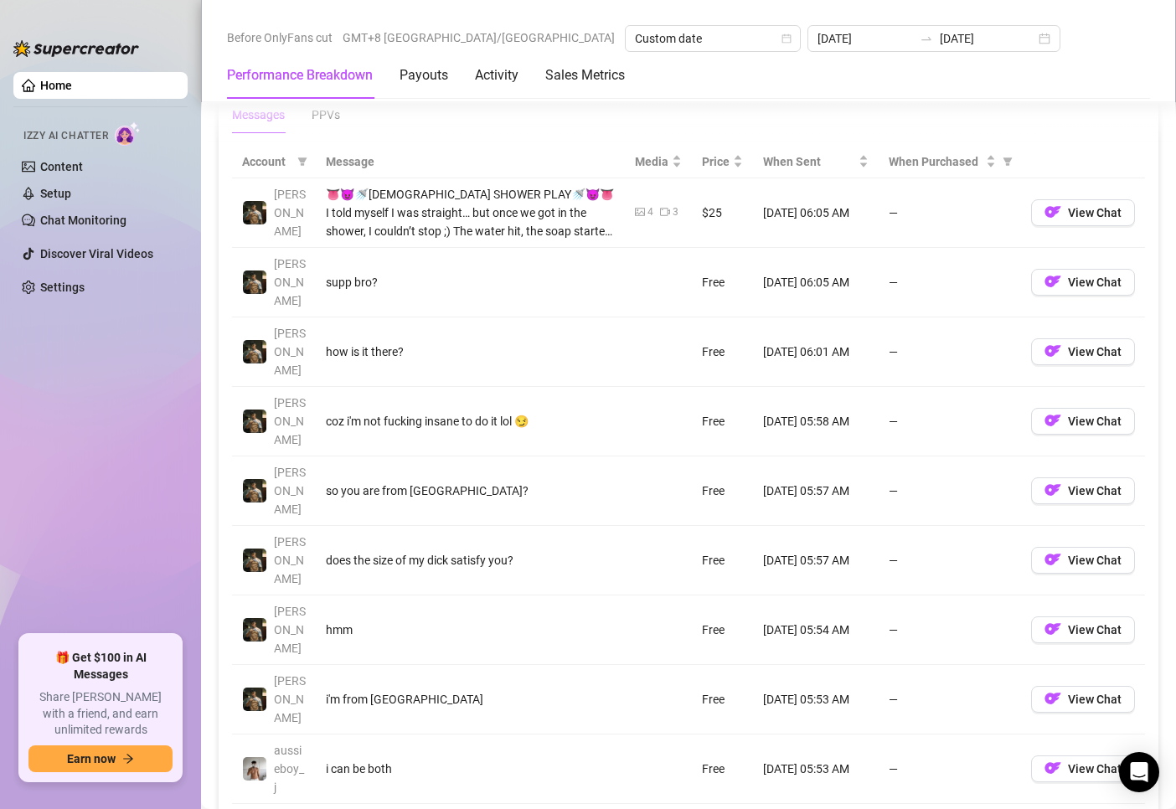
scroll to position [1926, 0]
